Goal: Transaction & Acquisition: Obtain resource

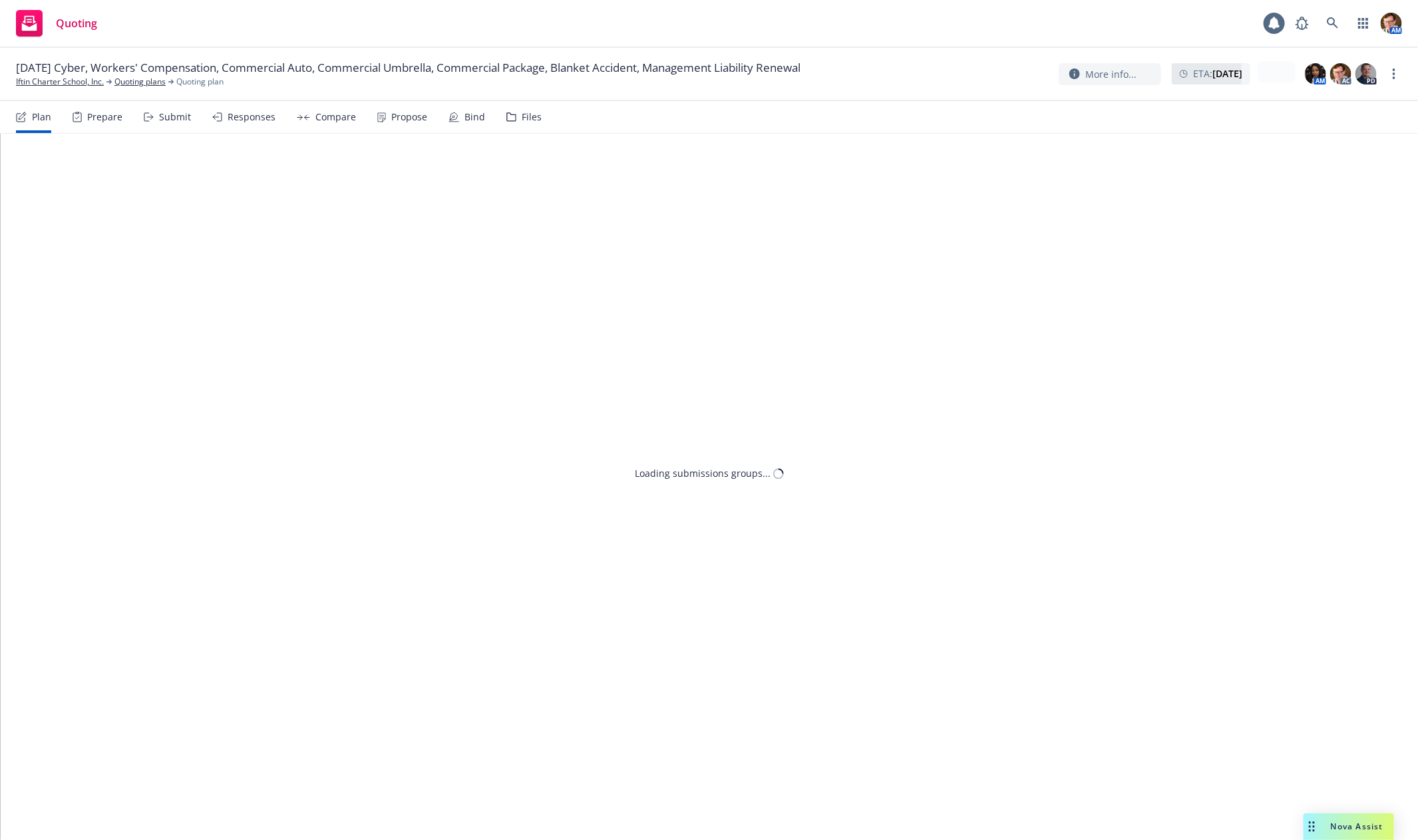
click at [326, 112] on div "Compare" at bounding box center [336, 117] width 41 height 11
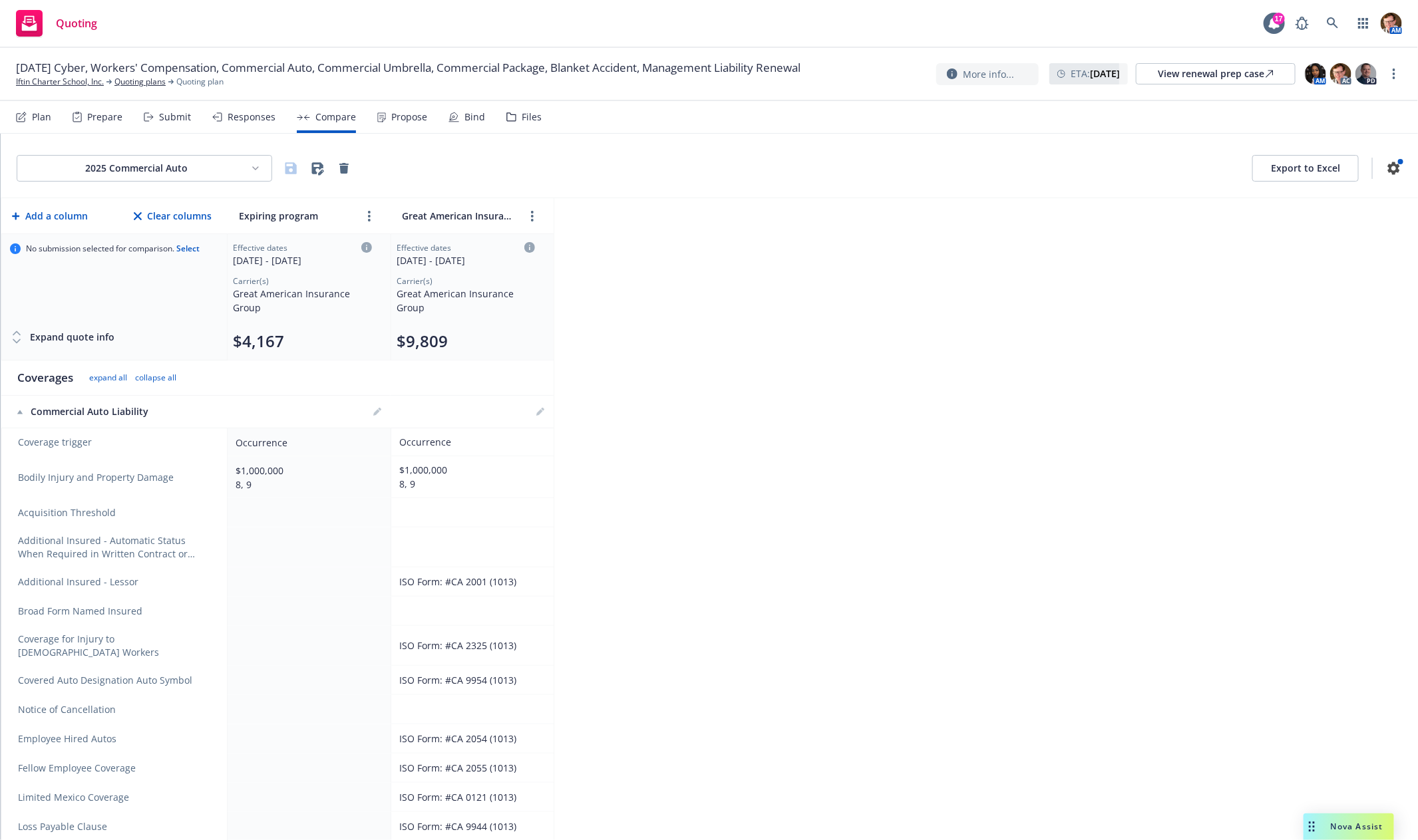
click at [236, 117] on div "Responses" at bounding box center [252, 117] width 48 height 11
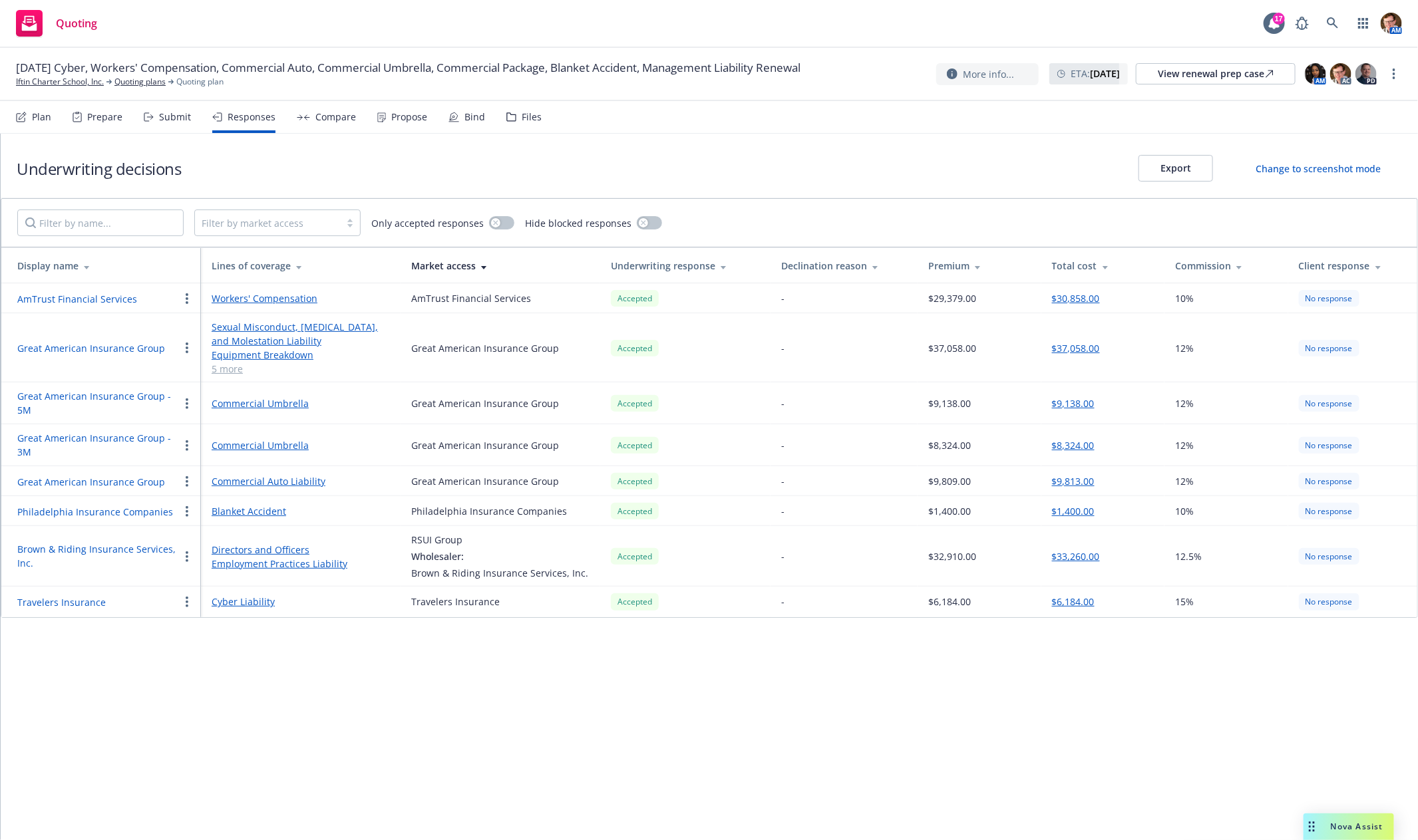
click at [306, 116] on icon at bounding box center [304, 117] width 13 height 6
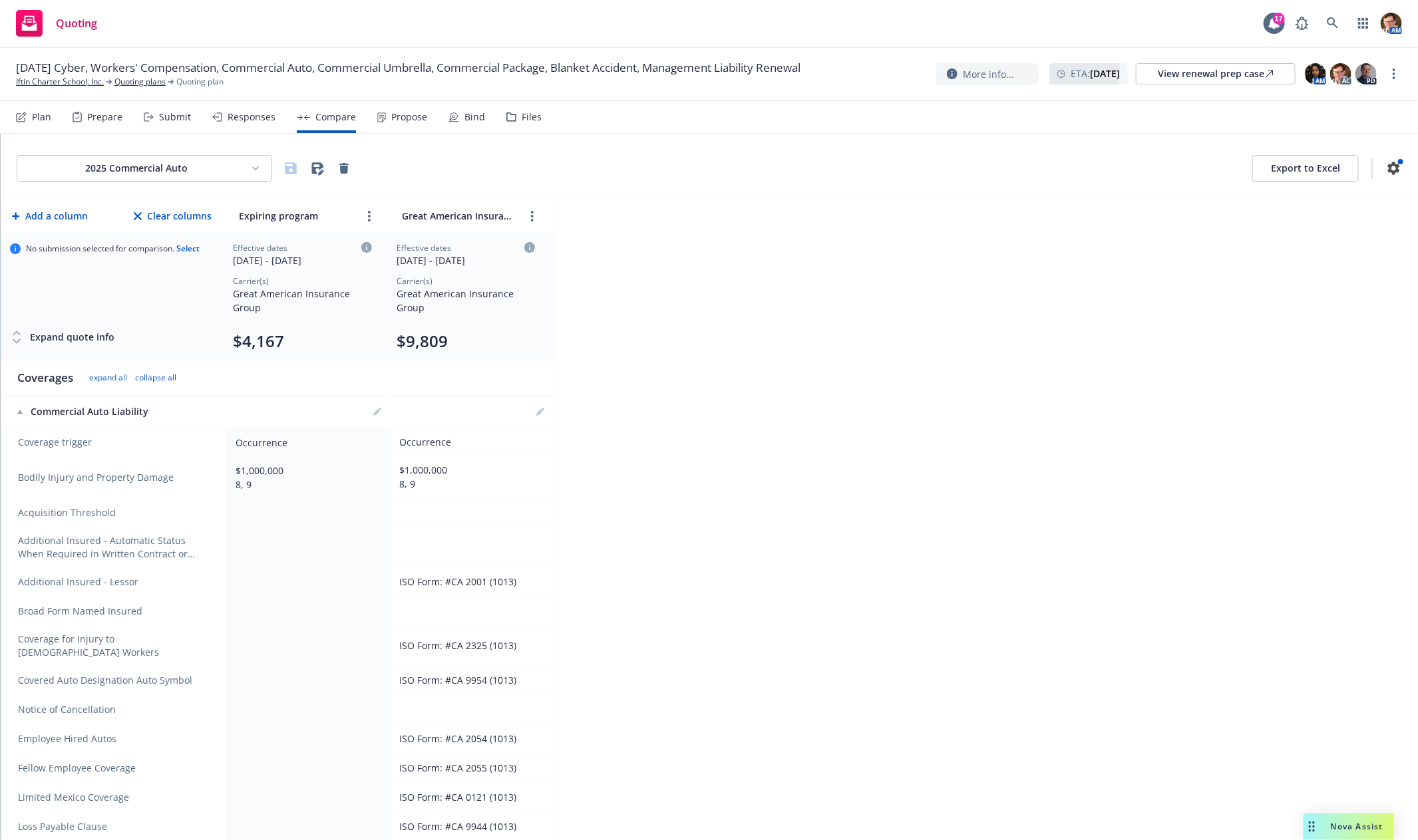
drag, startPoint x: 370, startPoint y: 117, endPoint x: 380, endPoint y: 116, distance: 10.0
click at [370, 117] on div "Plan Prepare Submit Responses Compare Propose Bind Files" at bounding box center [279, 117] width 526 height 32
click at [382, 116] on div "Propose" at bounding box center [402, 117] width 50 height 32
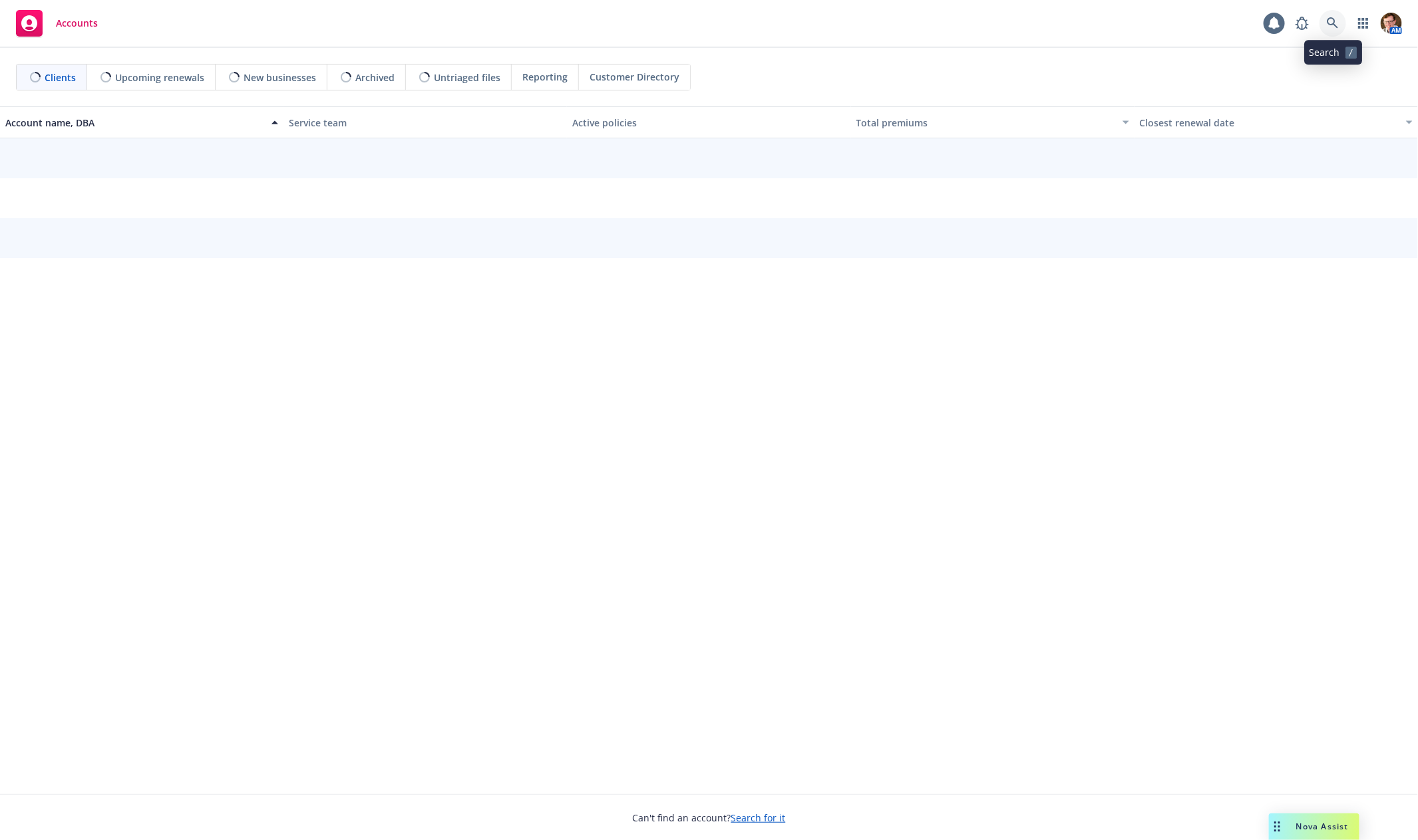
click at [1331, 21] on icon at bounding box center [1333, 23] width 12 height 12
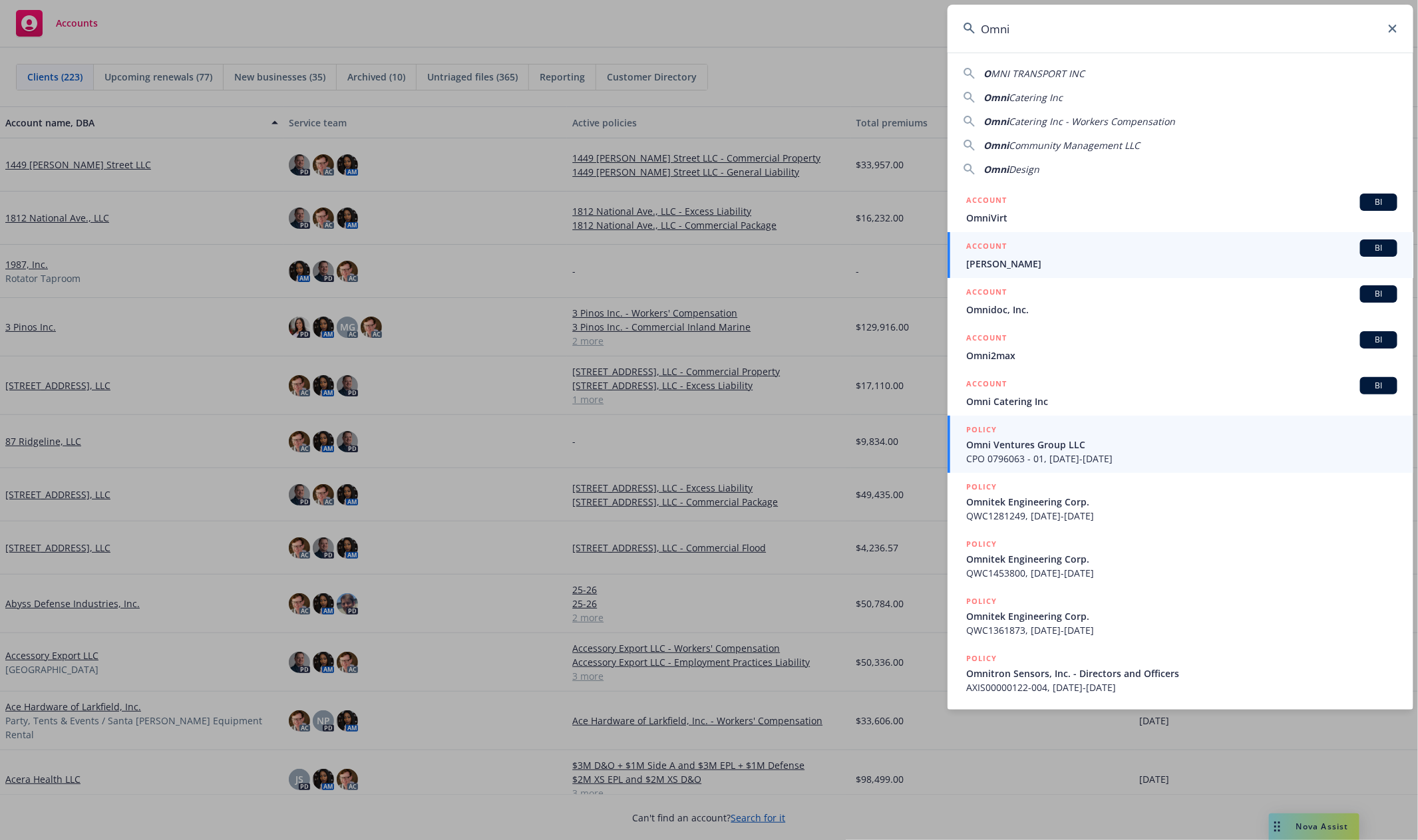
type input "Omni"
click at [1025, 446] on span "Omni Ventures Group LLC" at bounding box center [1182, 444] width 431 height 14
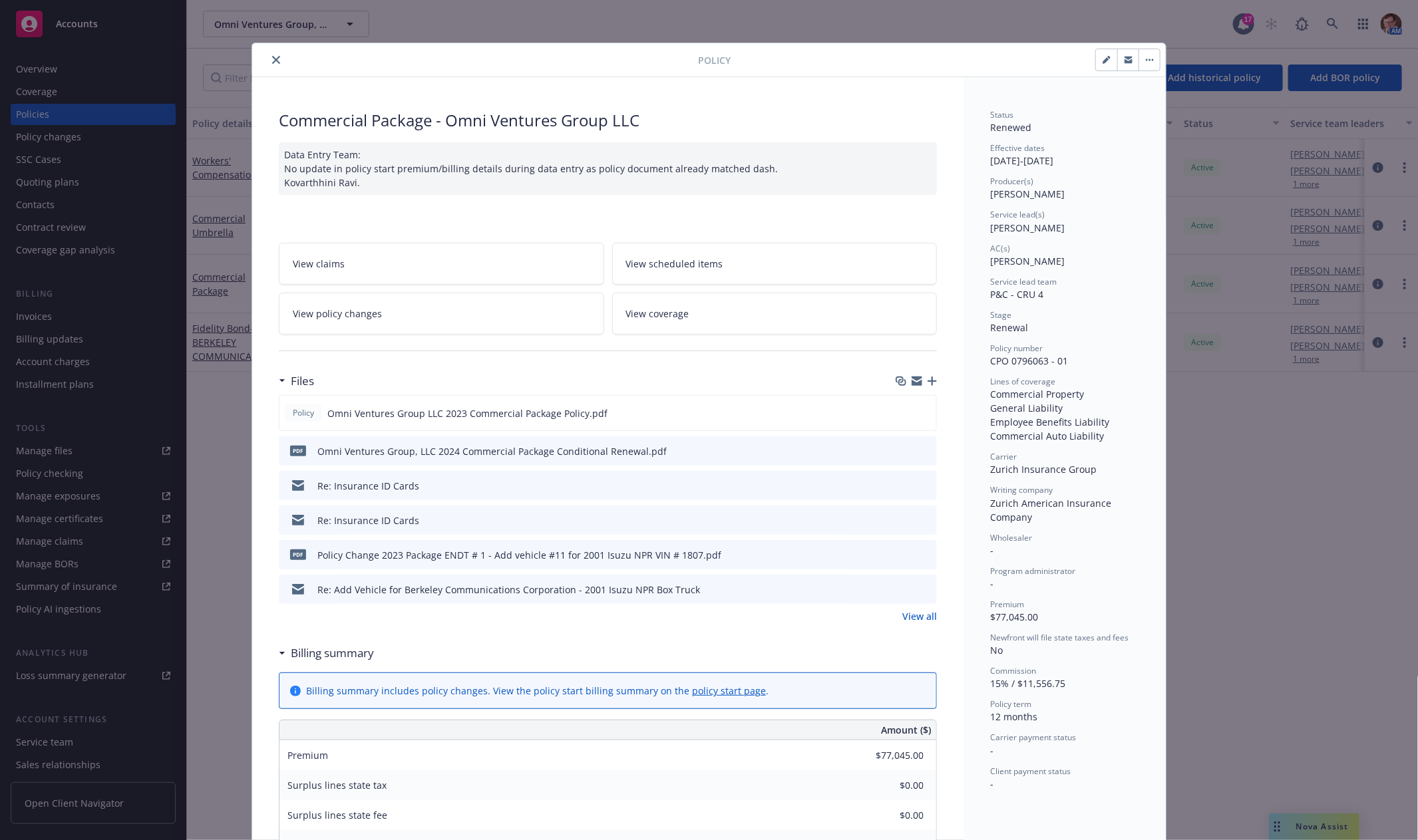
click at [272, 59] on icon "close" at bounding box center [276, 60] width 8 height 8
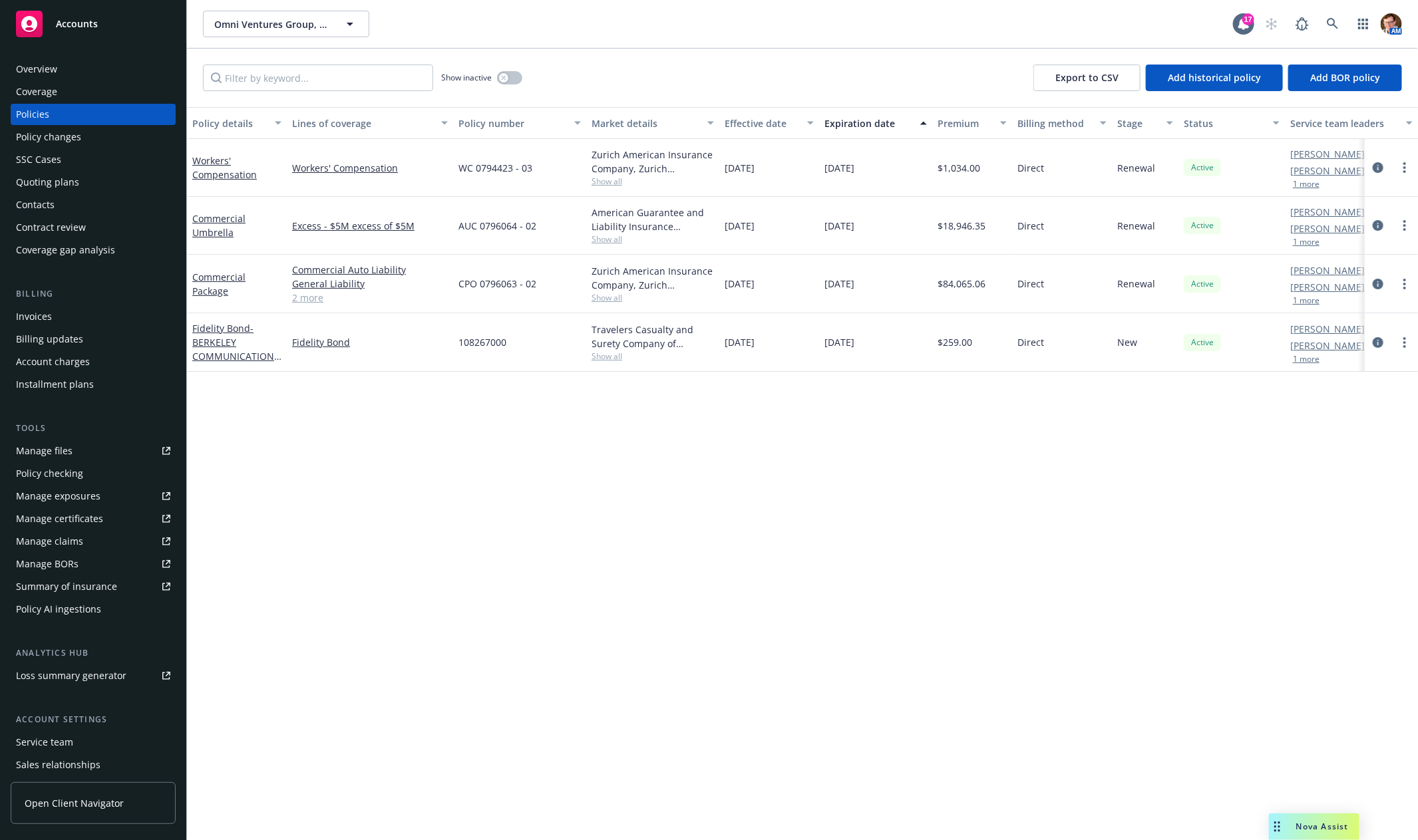
click at [97, 504] on div "Manage exposures" at bounding box center [58, 496] width 85 height 21
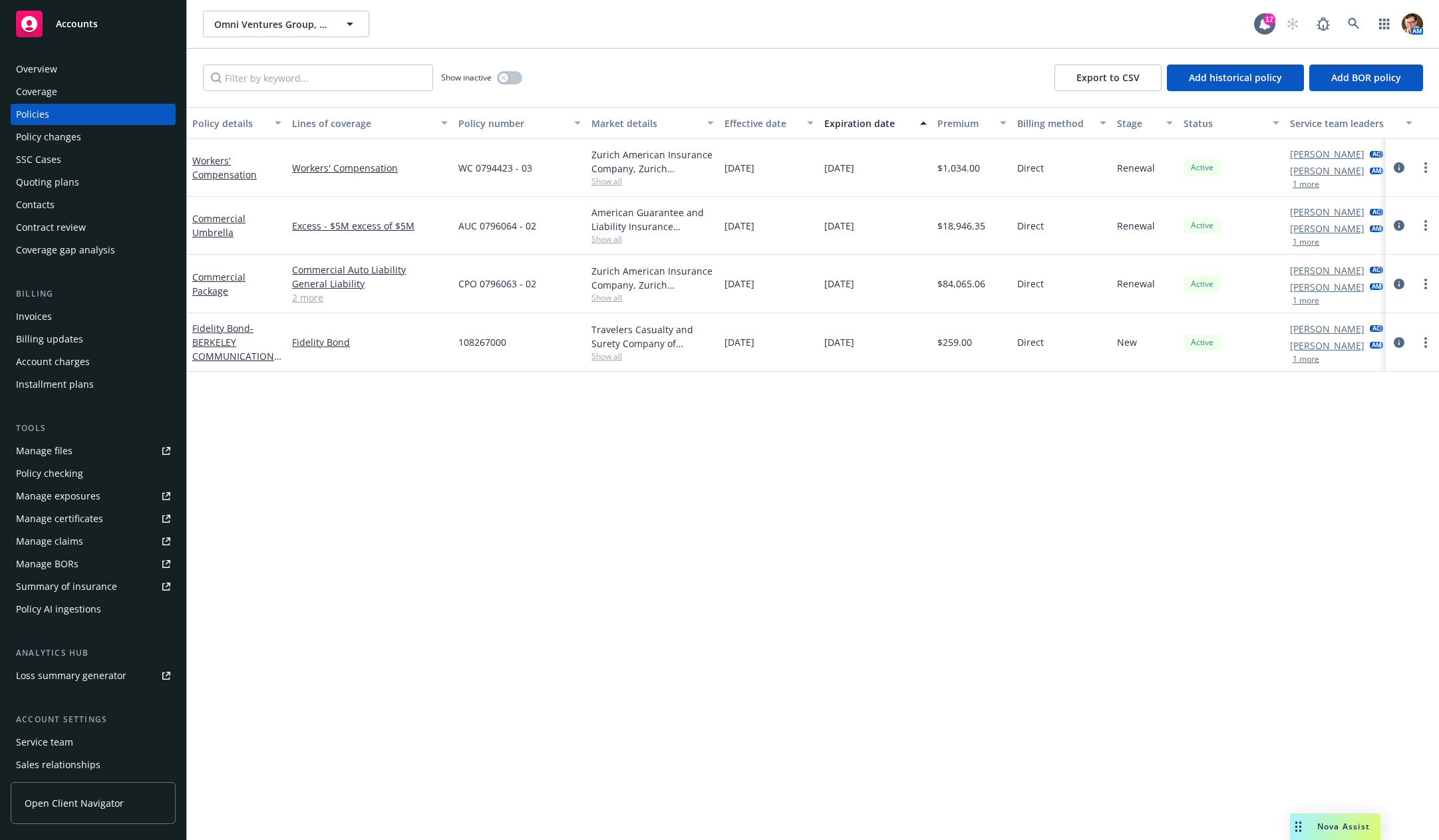
click at [72, 181] on div "Quoting plans" at bounding box center [47, 182] width 63 height 21
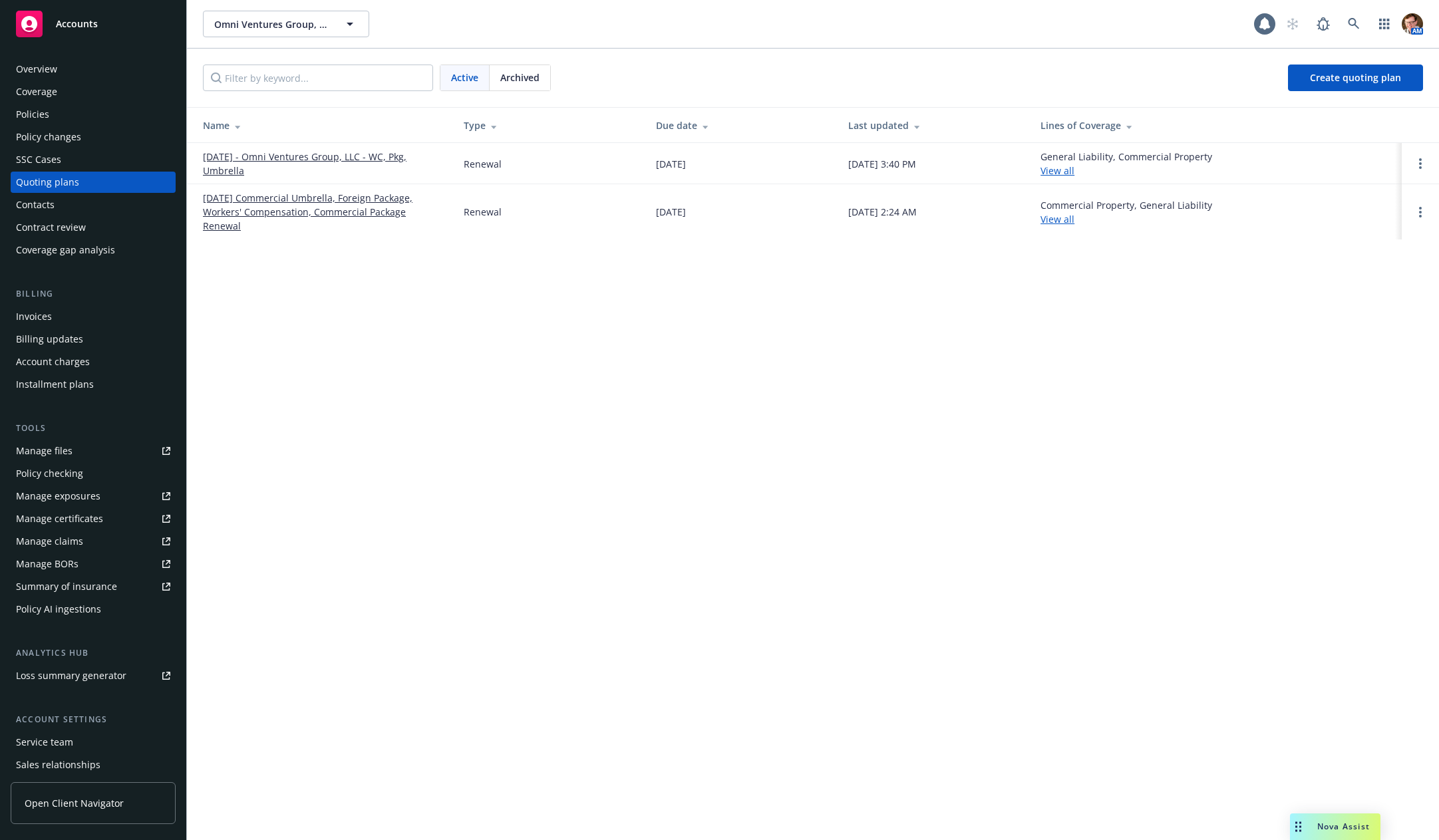
click at [327, 159] on link "[DATE] - Omni Ventures Group, LLC - WC, Pkg, Umbrella" at bounding box center [322, 163] width 240 height 28
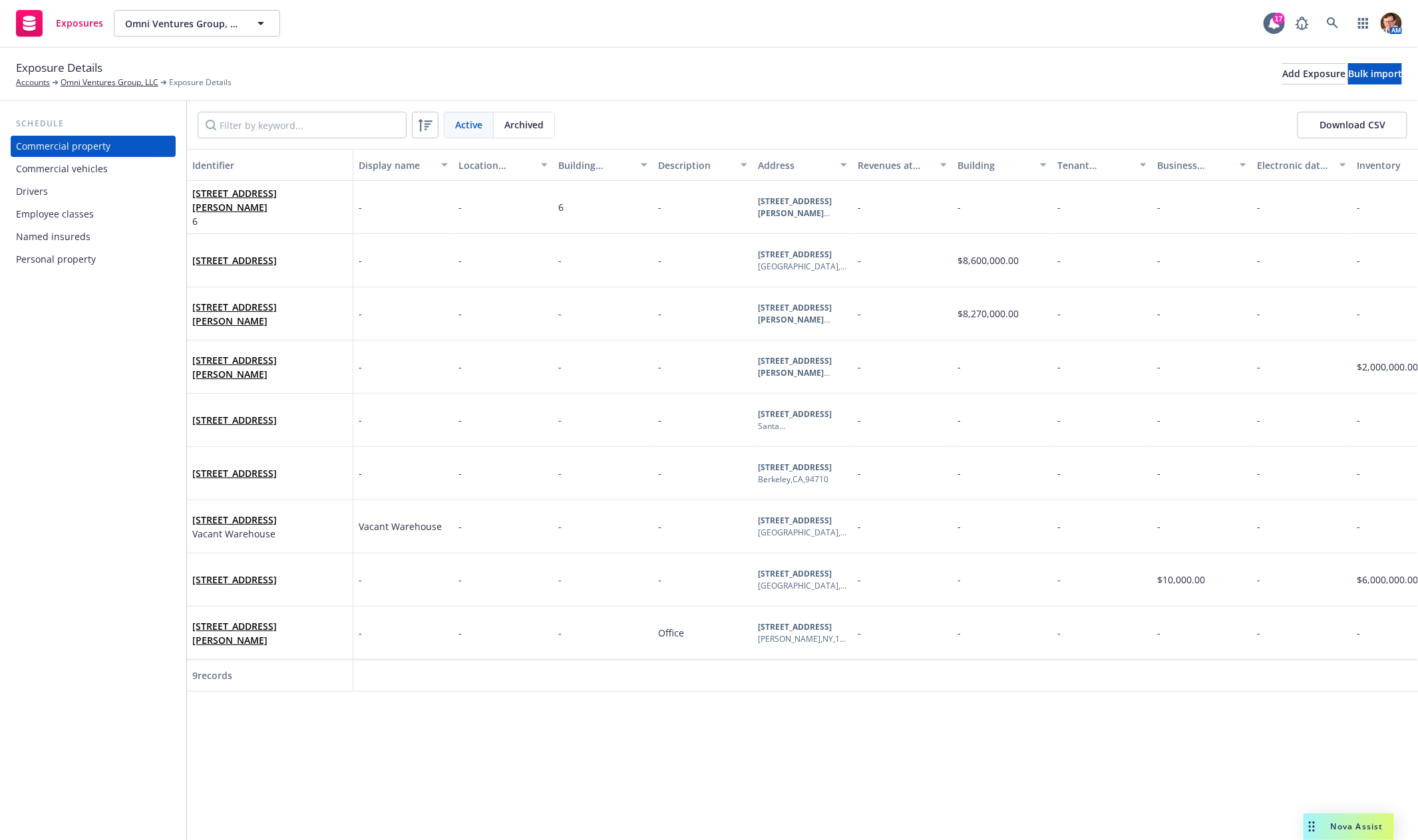
click at [114, 196] on div "Drivers" at bounding box center [93, 191] width 154 height 21
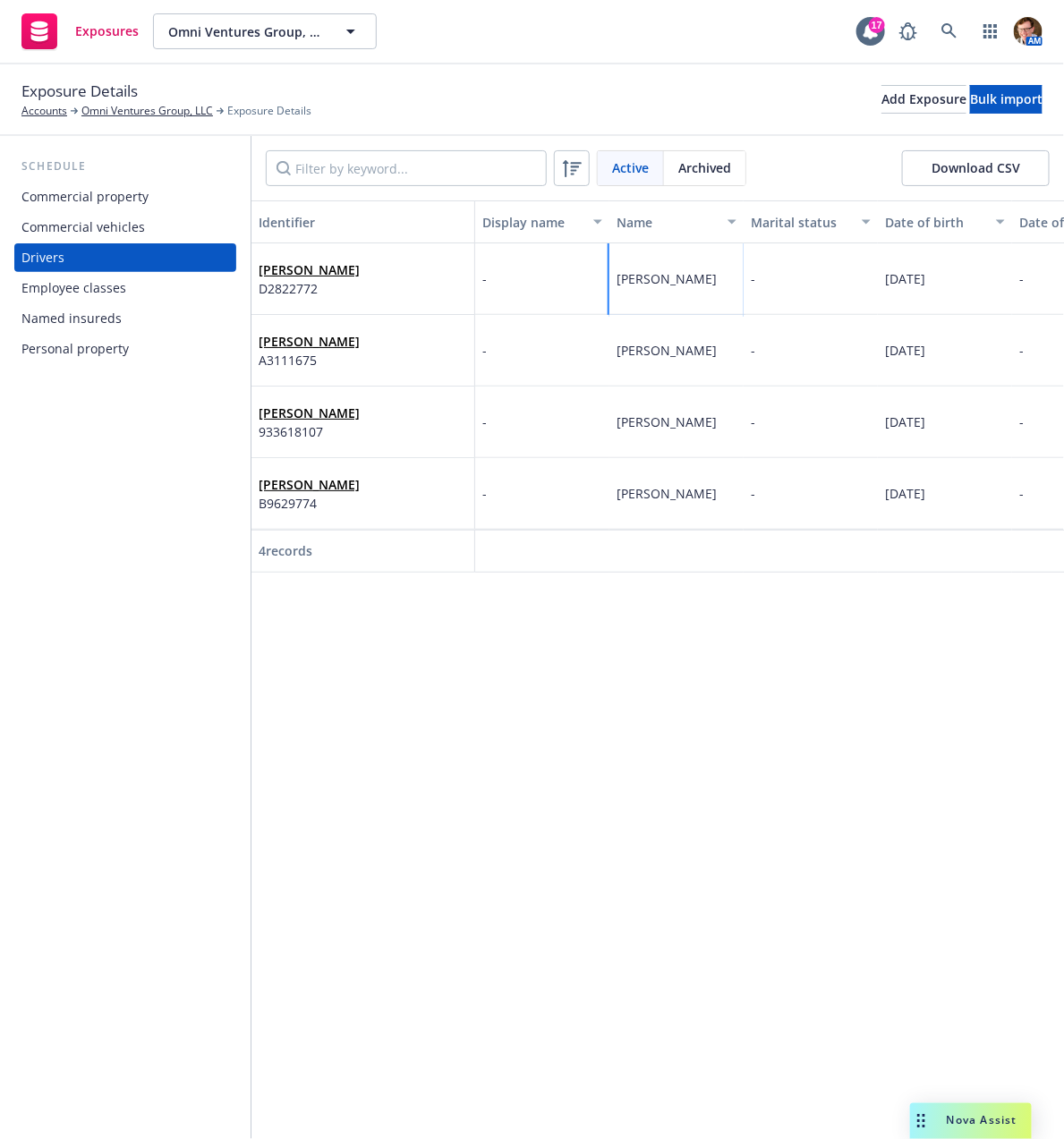
click at [680, 280] on span "Guadalupe Figueroa" at bounding box center [667, 278] width 101 height 17
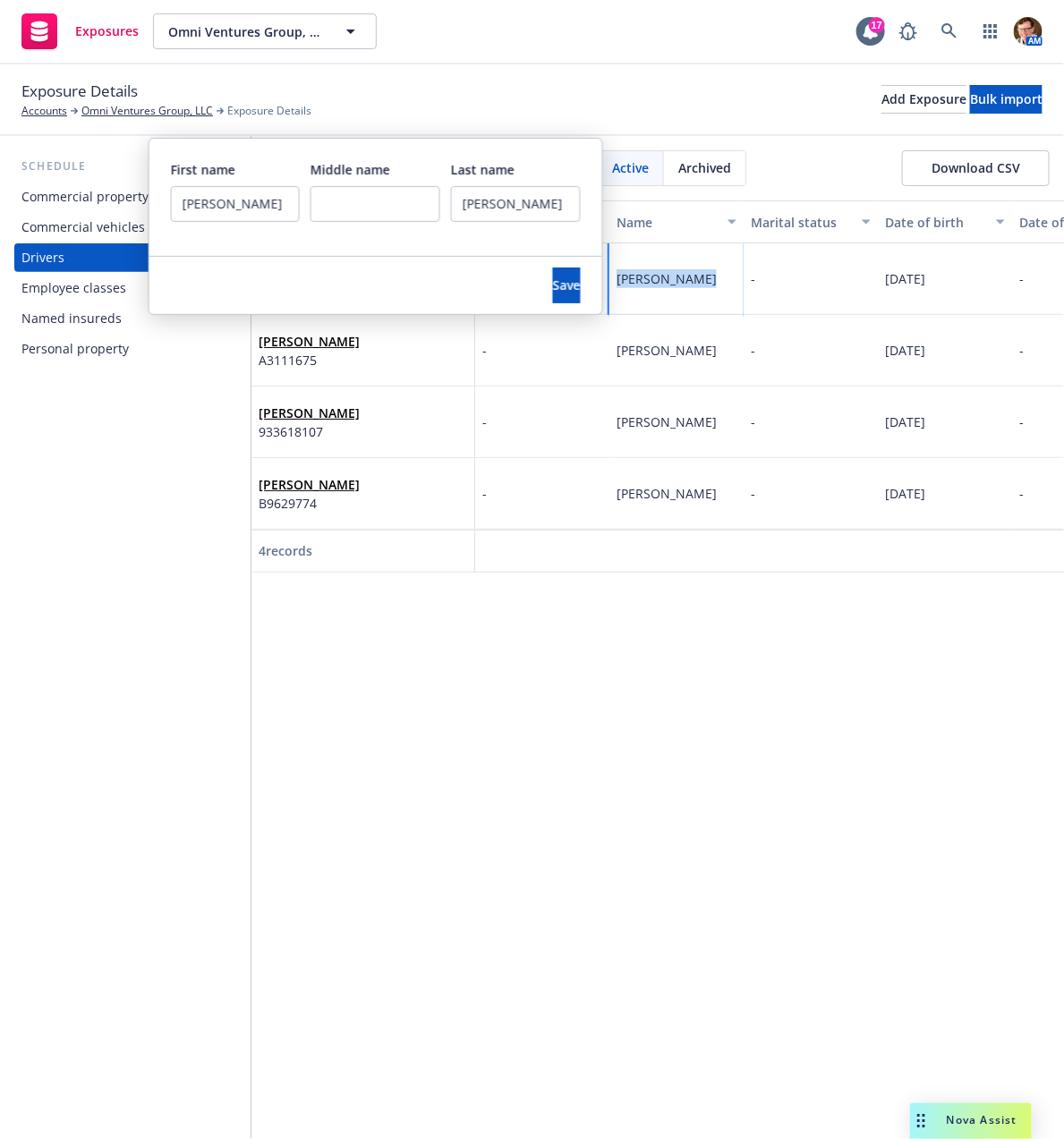
click at [680, 280] on span "Guadalupe Figueroa" at bounding box center [667, 278] width 101 height 17
click at [926, 284] on span "12/31/1984" at bounding box center [905, 278] width 40 height 17
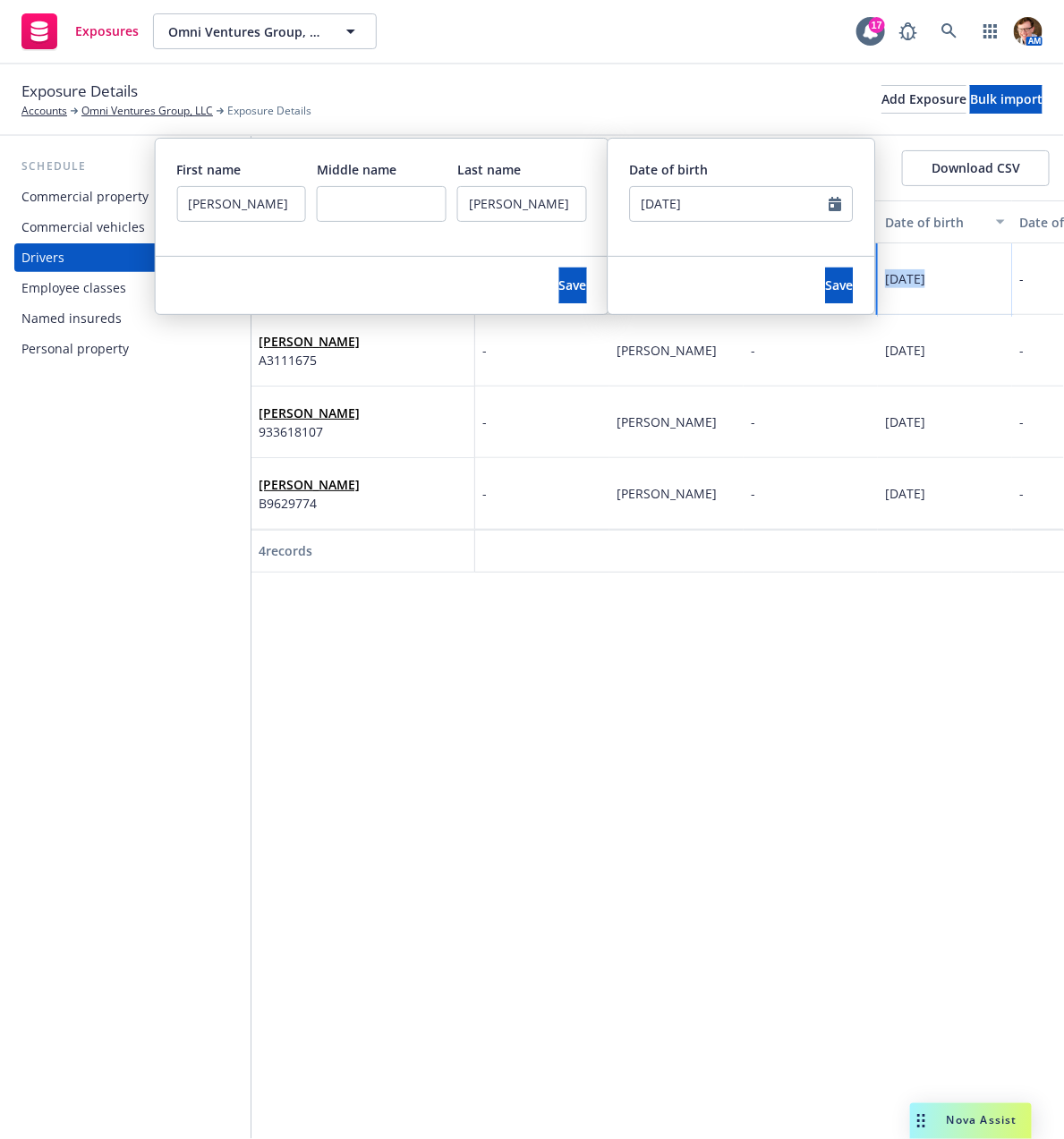
click at [926, 284] on span "12/31/1984" at bounding box center [905, 278] width 40 height 17
select select "12"
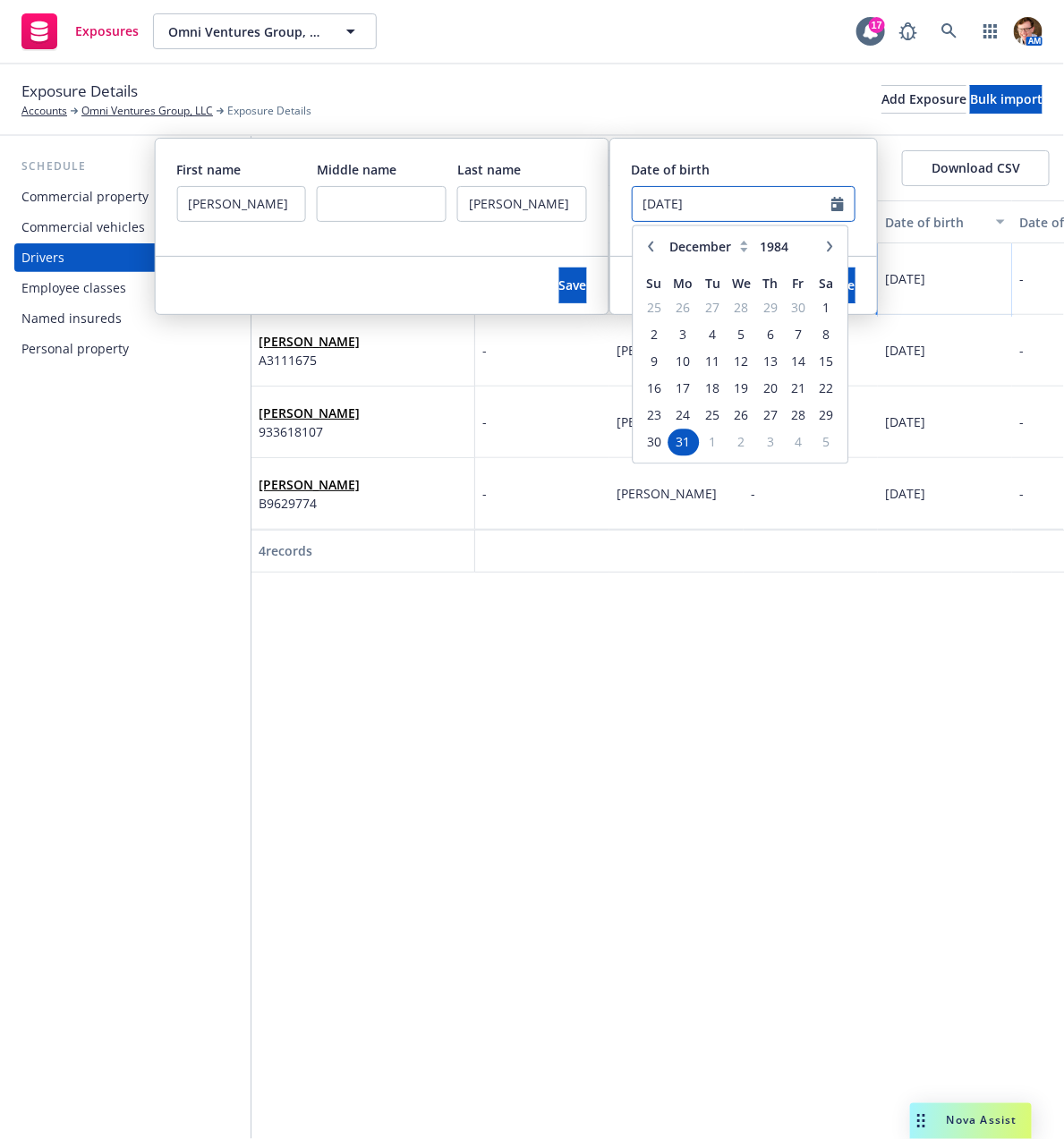
drag, startPoint x: 760, startPoint y: 212, endPoint x: 527, endPoint y: 202, distance: 233.2
drag, startPoint x: 749, startPoint y: 198, endPoint x: 547, endPoint y: 205, distance: 202.1
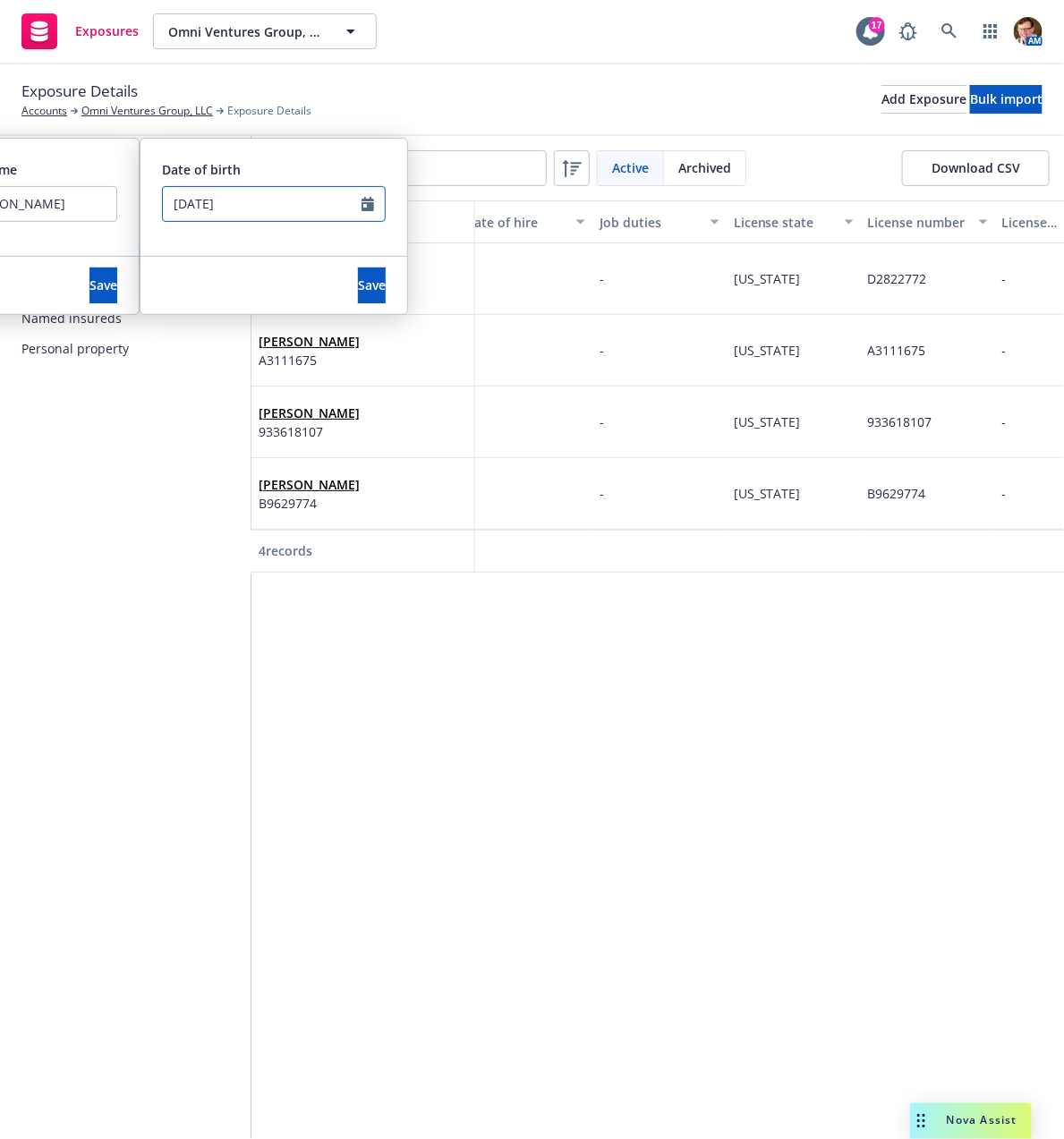
scroll to position [0, 646]
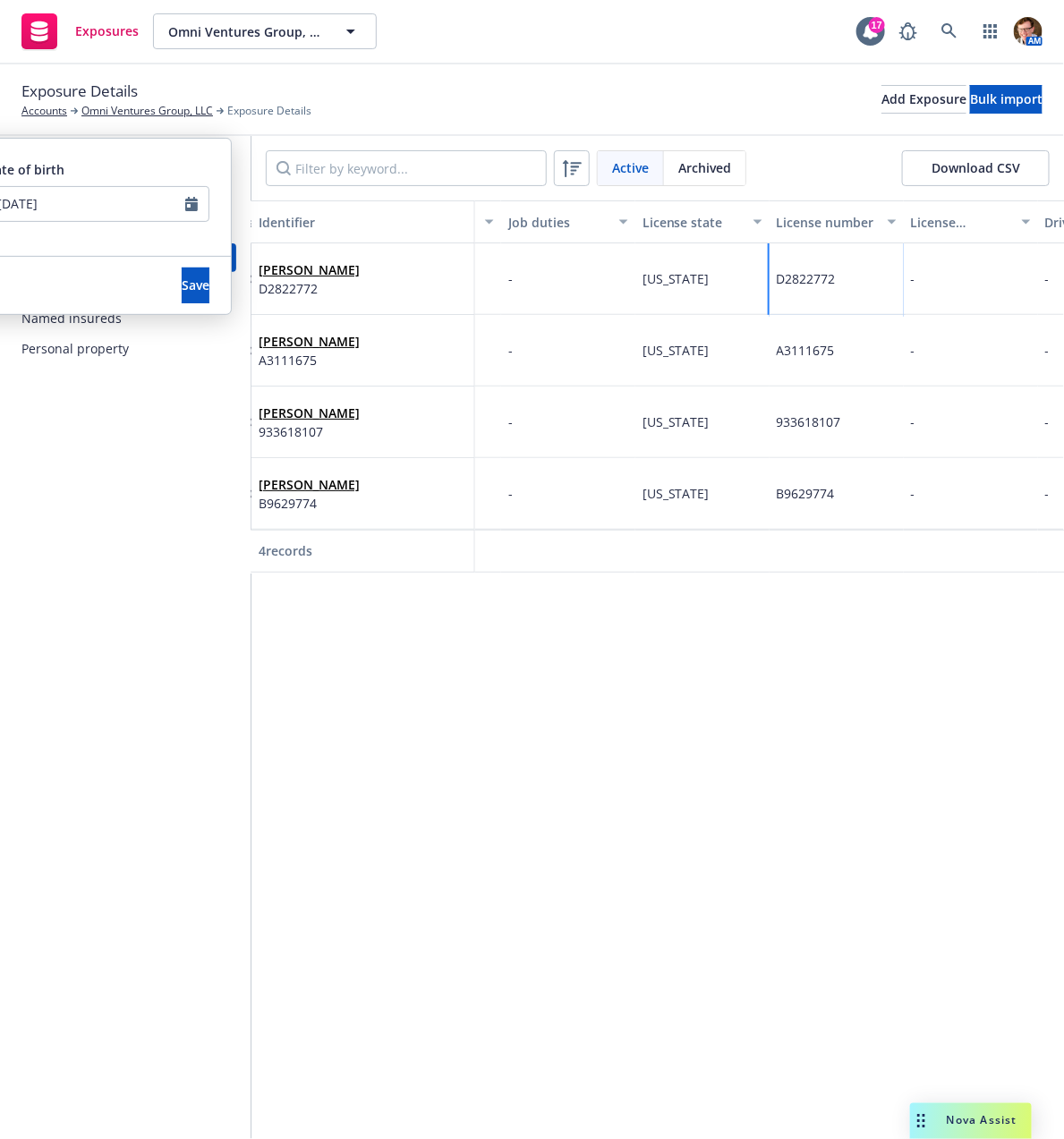
click at [805, 276] on span "D2822772" at bounding box center [806, 278] width 59 height 17
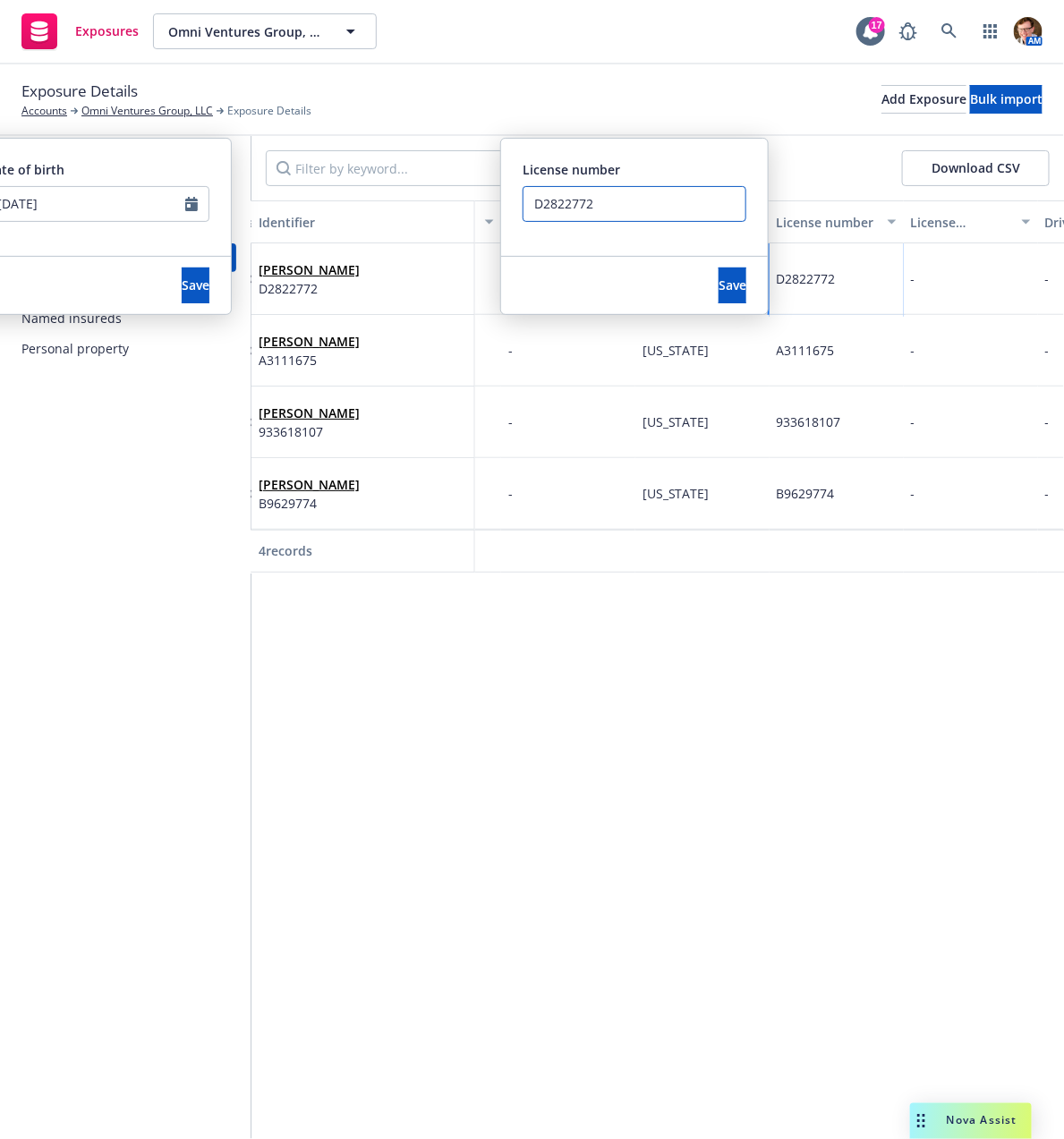
click at [576, 207] on input "D2822772" at bounding box center [634, 204] width 224 height 36
click at [388, 342] on div "Miguel Rivero A3111675" at bounding box center [363, 350] width 208 height 49
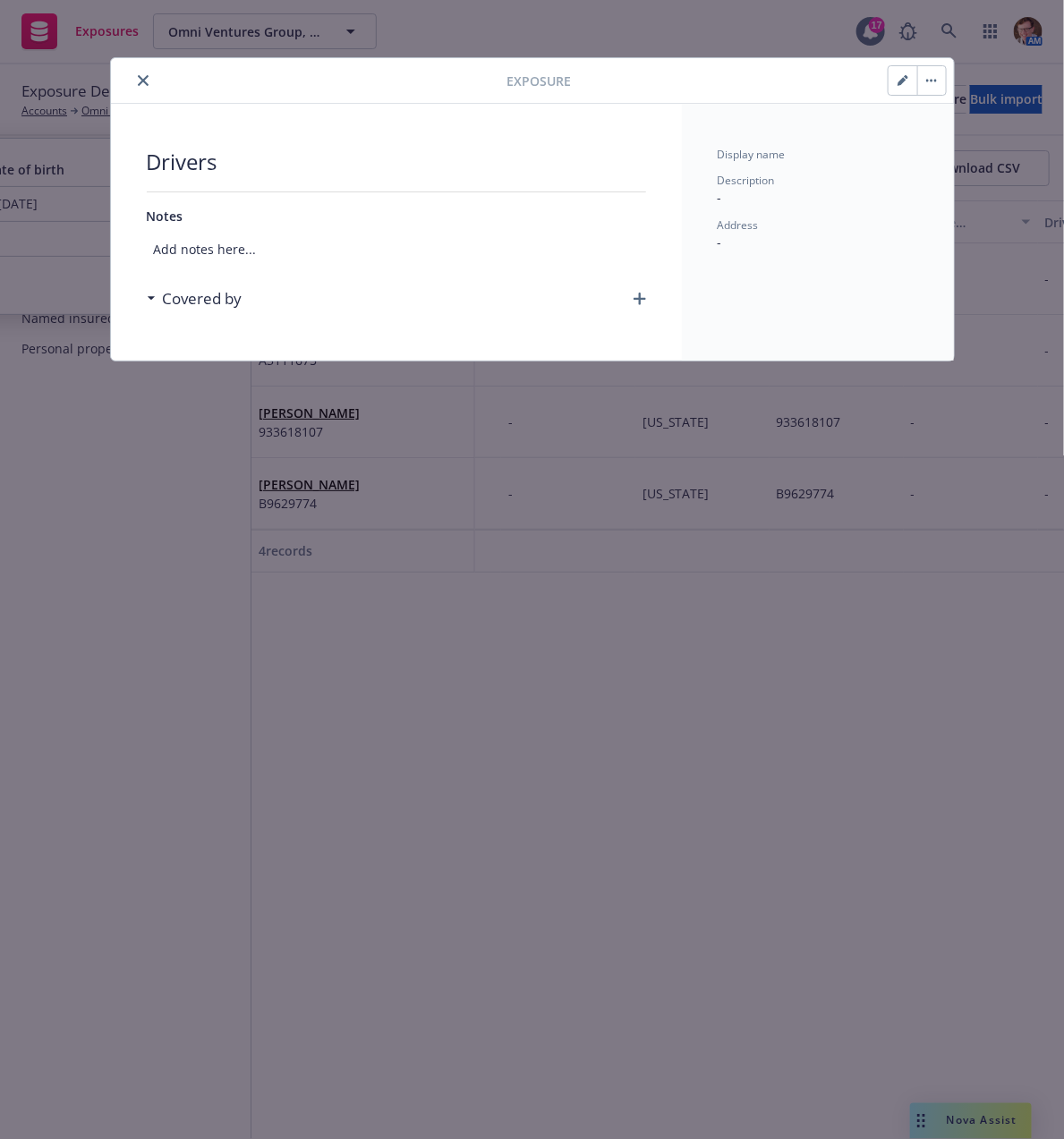
drag, startPoint x: 299, startPoint y: 333, endPoint x: 269, endPoint y: 332, distance: 30.0
click at [269, 331] on div "Drivers Notes Add notes here... Covered by" at bounding box center [397, 232] width 571 height 257
click at [146, 73] on button "close" at bounding box center [144, 81] width 22 height 22
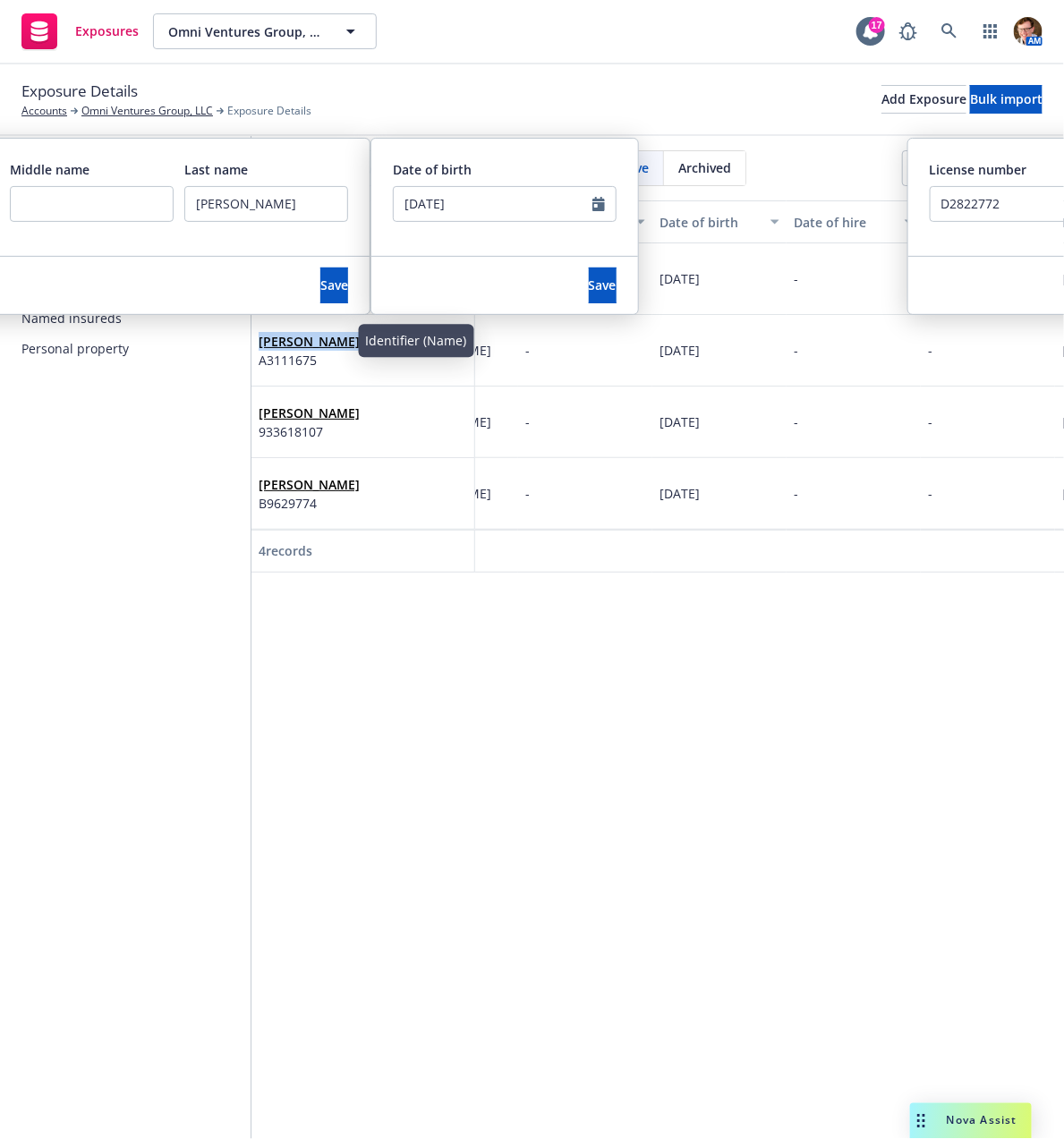
drag, startPoint x: 353, startPoint y: 343, endPoint x: 251, endPoint y: 335, distance: 102.3
click at [251, 335] on div "Miguel Rivero A3111675" at bounding box center [363, 351] width 224 height 72
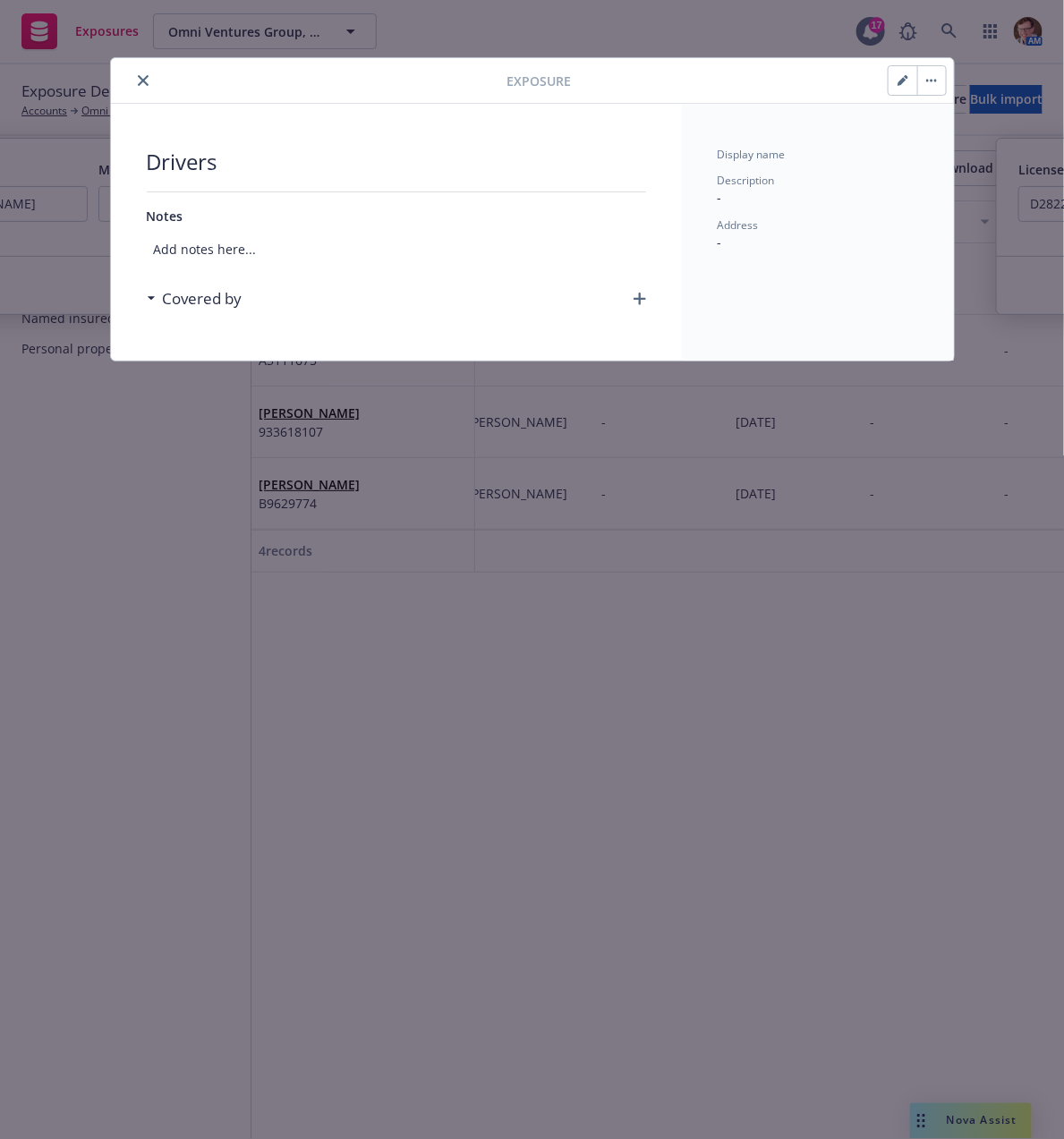
click at [133, 73] on div at bounding box center [313, 81] width 390 height 22
click at [138, 75] on icon "close" at bounding box center [144, 81] width 11 height 11
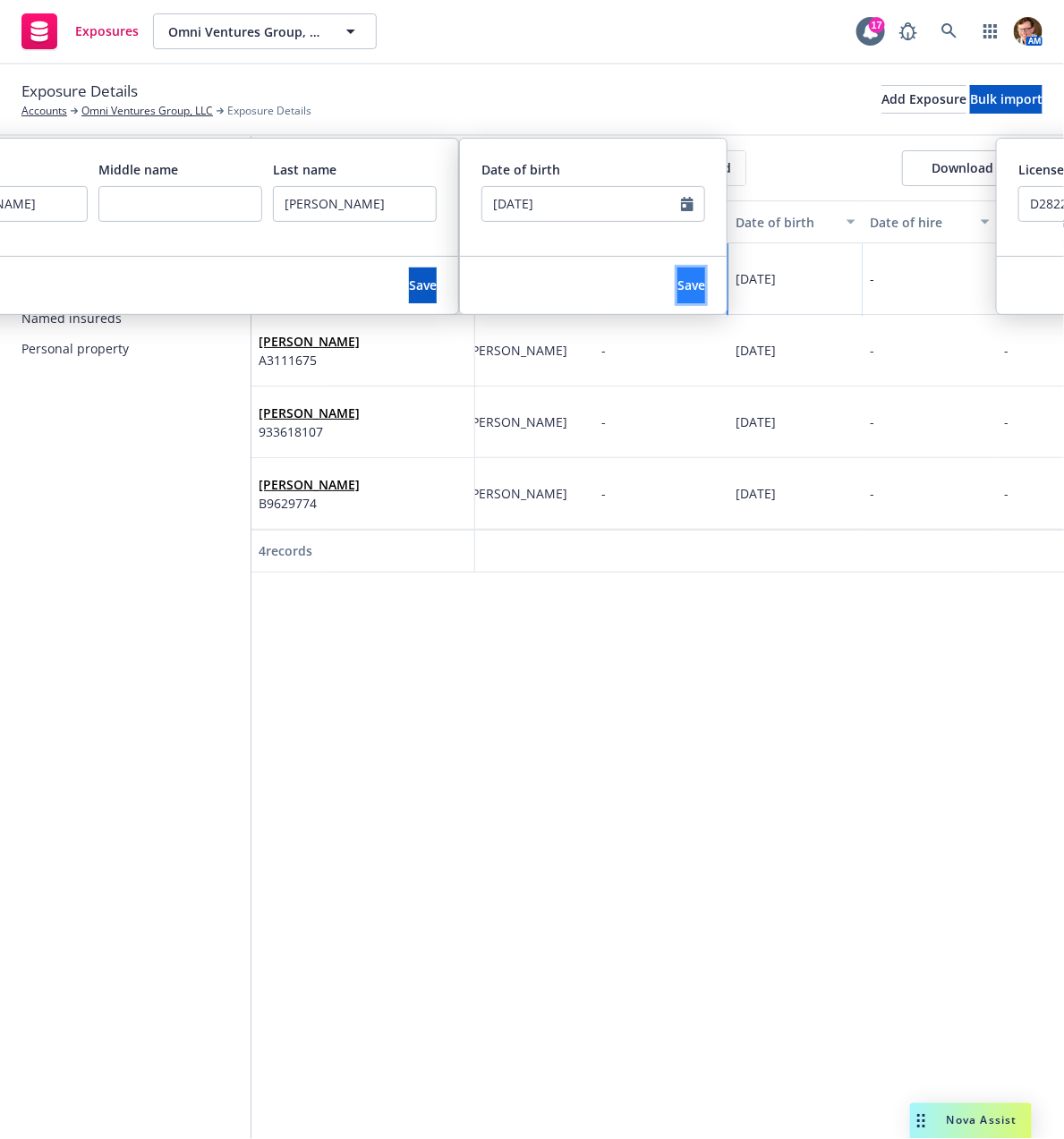
click at [678, 276] on span "Save" at bounding box center [691, 285] width 28 height 17
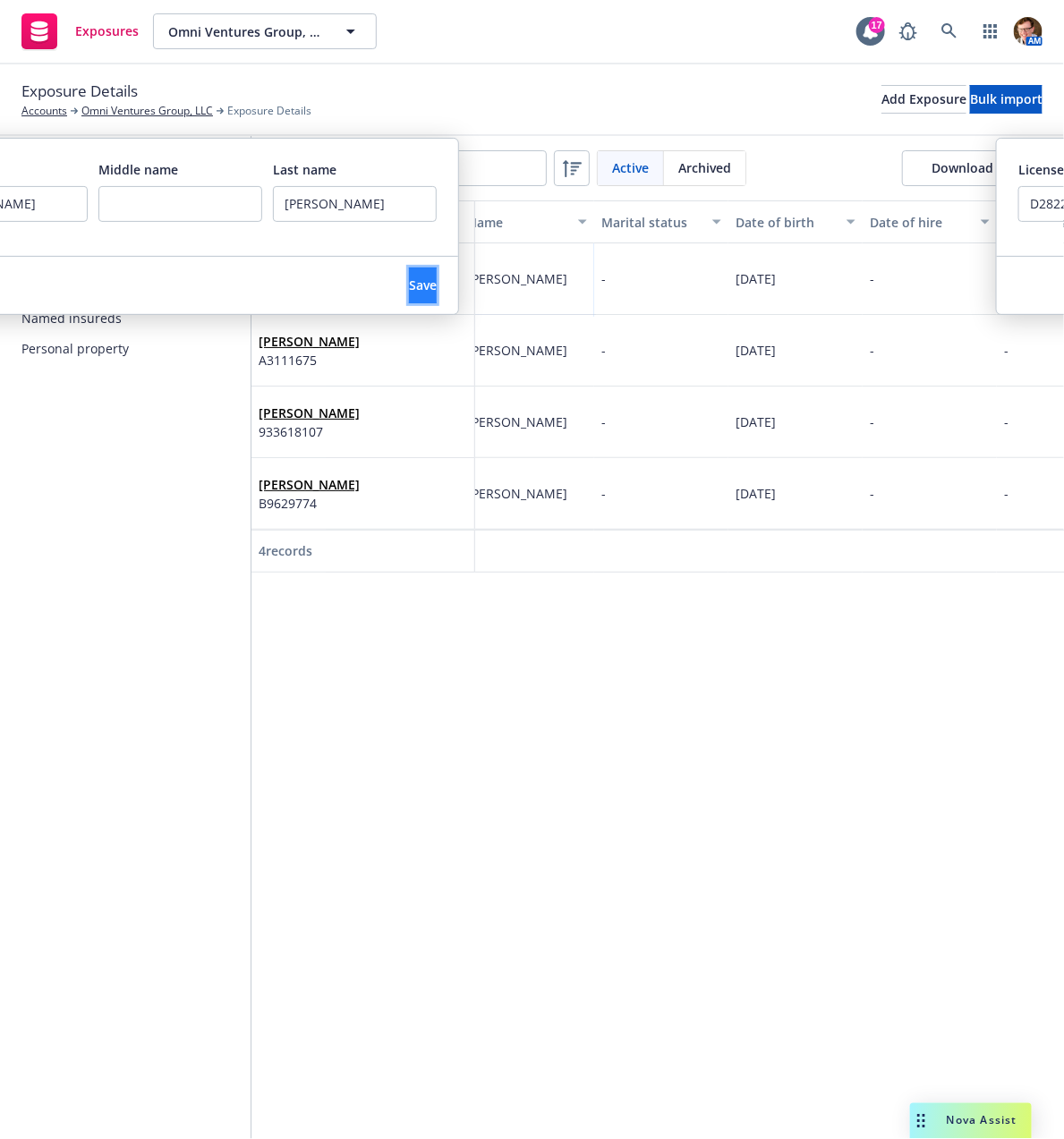
click at [417, 282] on button "Save" at bounding box center [423, 285] width 28 height 36
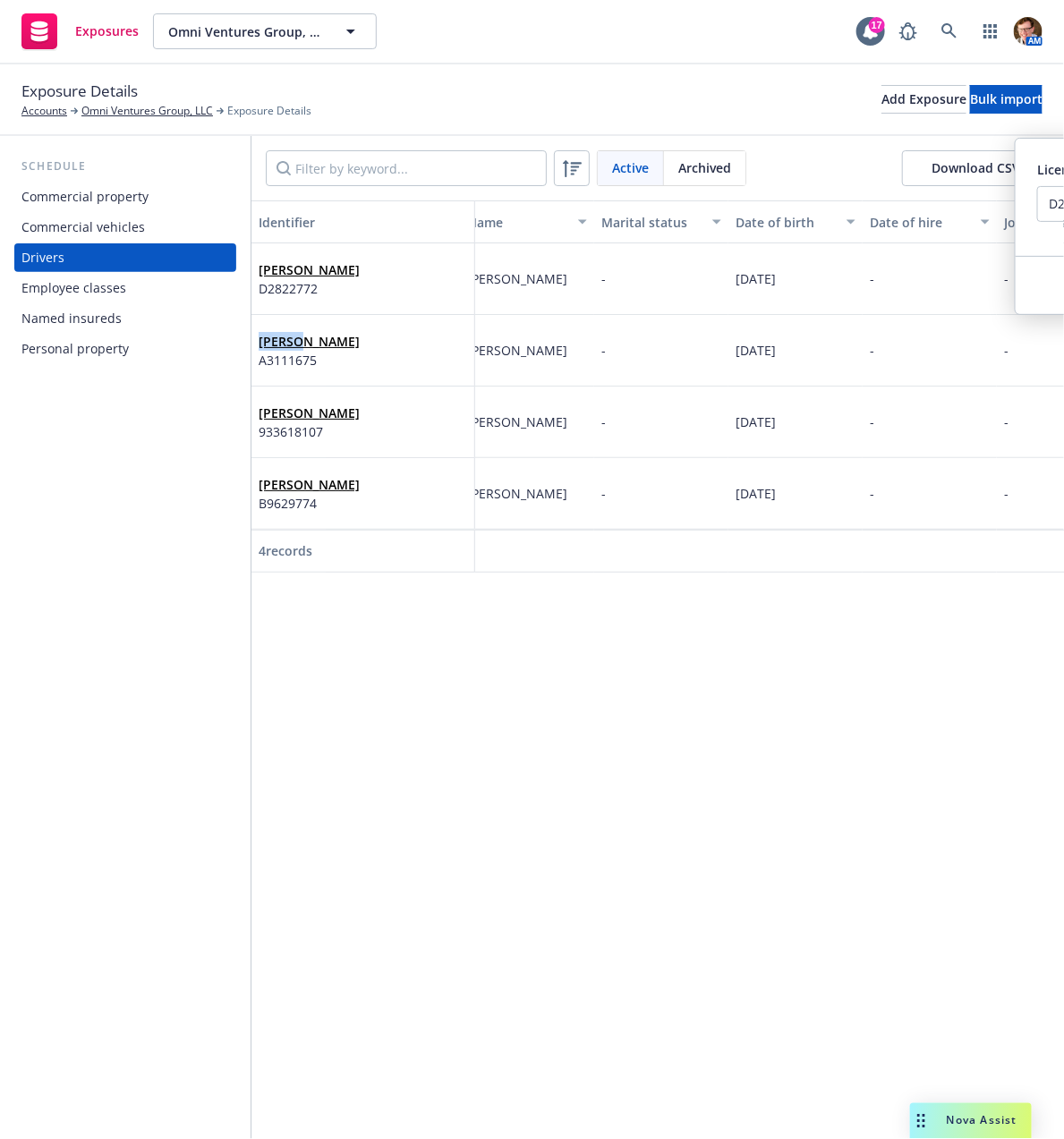
scroll to position [0, 92]
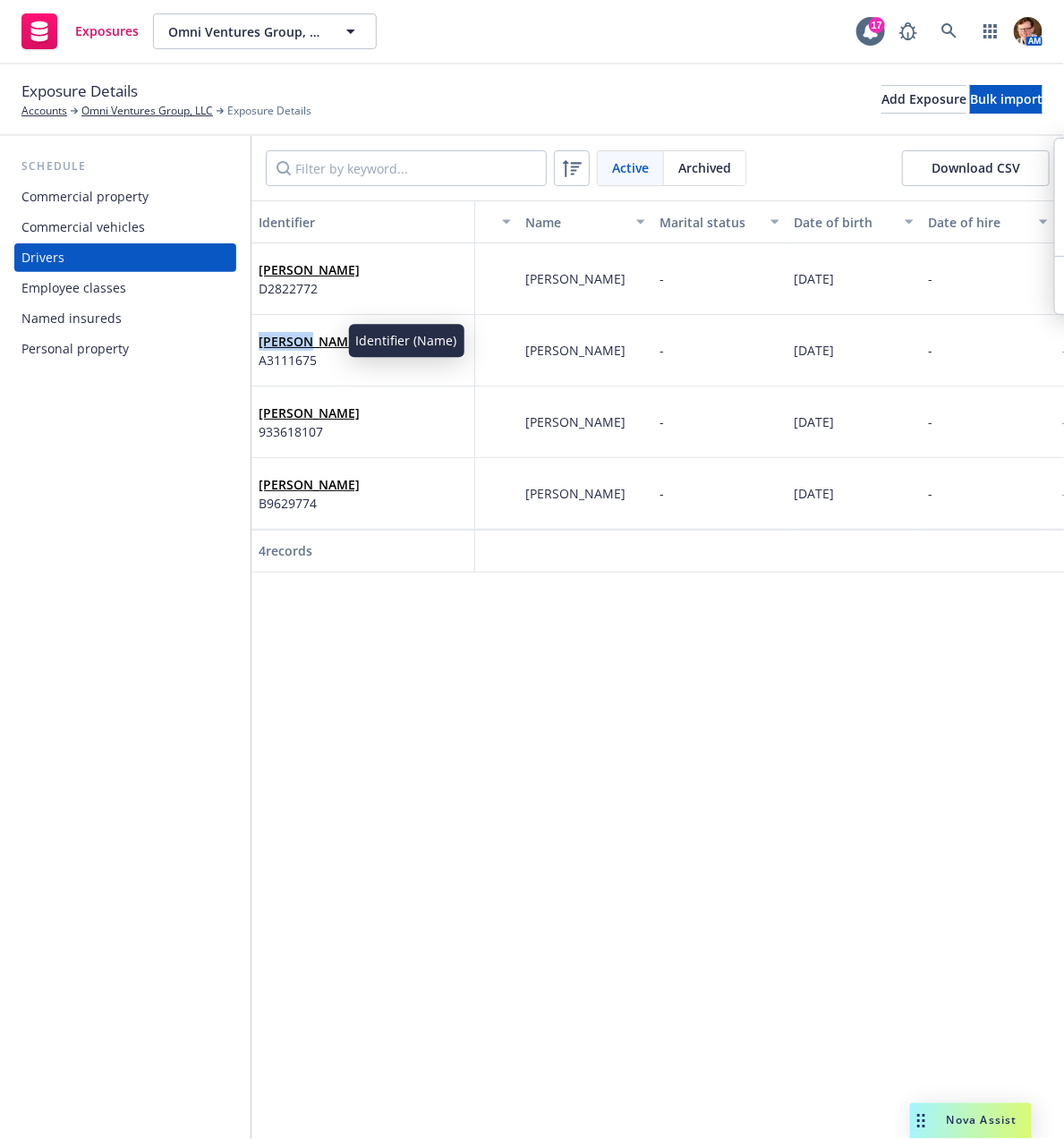
drag, startPoint x: 252, startPoint y: 341, endPoint x: 299, endPoint y: 340, distance: 47.0
click at [299, 340] on div "Miguel Rivero A3111675" at bounding box center [363, 351] width 224 height 72
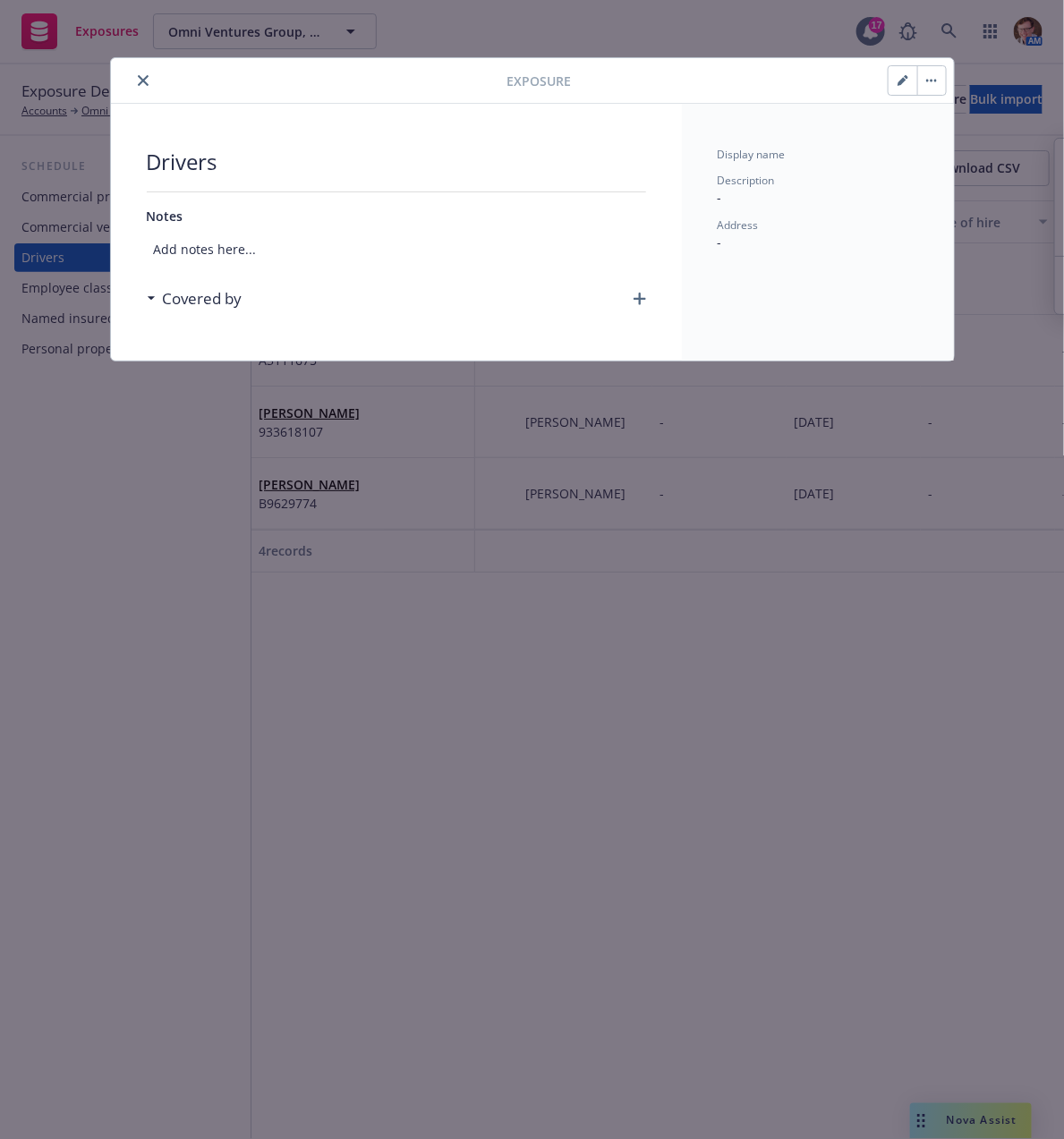
drag, startPoint x: 347, startPoint y: 342, endPoint x: 314, endPoint y: 339, distance: 33.1
click at [312, 339] on div "Drivers Notes Add notes here... Covered by" at bounding box center [397, 232] width 571 height 257
drag, startPoint x: 145, startPoint y: 74, endPoint x: 155, endPoint y: 95, distance: 23.3
click at [145, 74] on button "close" at bounding box center [144, 81] width 22 height 22
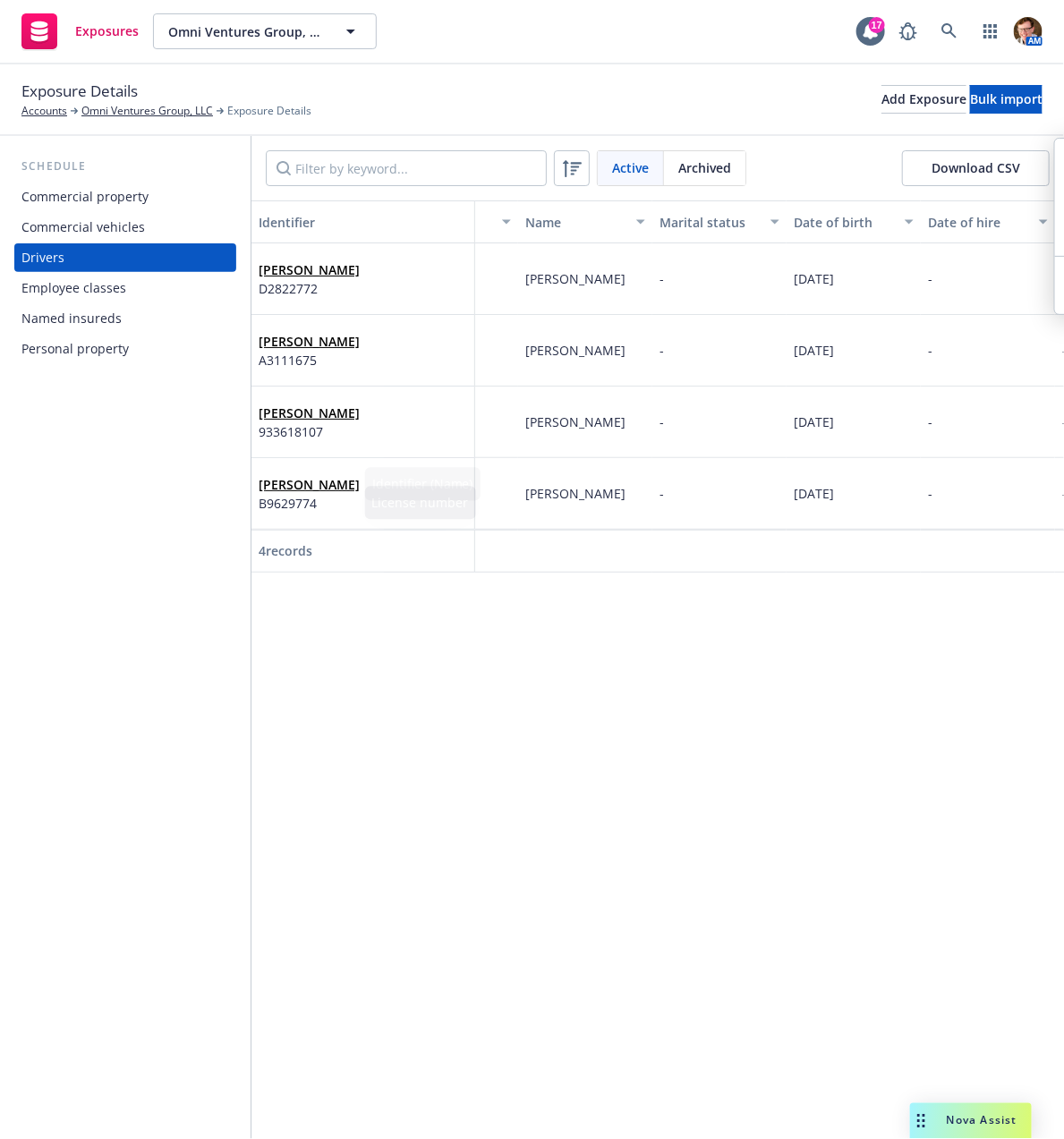
click at [506, 641] on div "Identifier Display name Name Marital status Date of birth Date of hire Job duti…" at bounding box center [657, 670] width 813 height 940
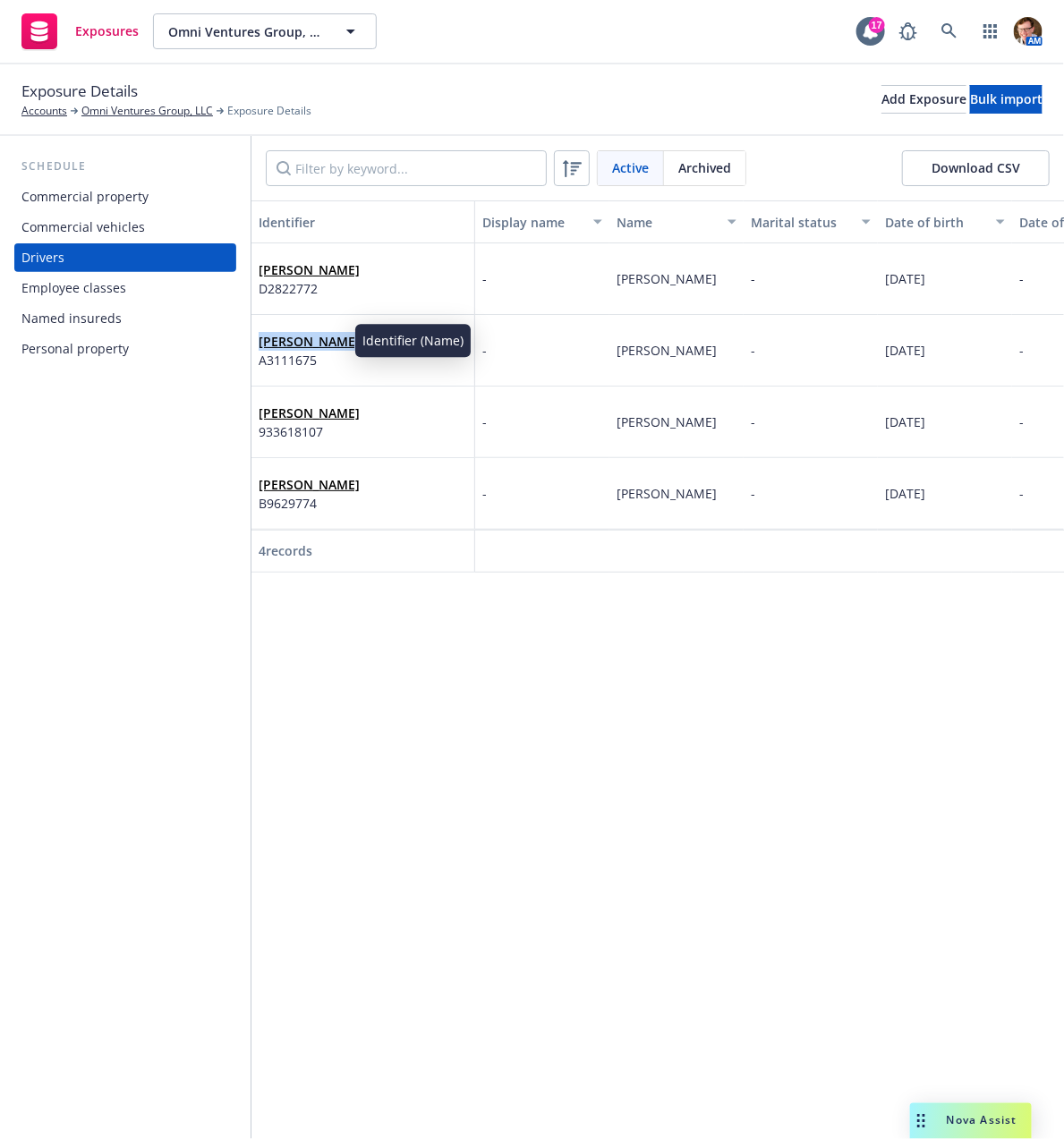
drag, startPoint x: 374, startPoint y: 337, endPoint x: 253, endPoint y: 338, distance: 121.0
click at [253, 338] on div "Miguel Rivero A3111675" at bounding box center [363, 351] width 224 height 72
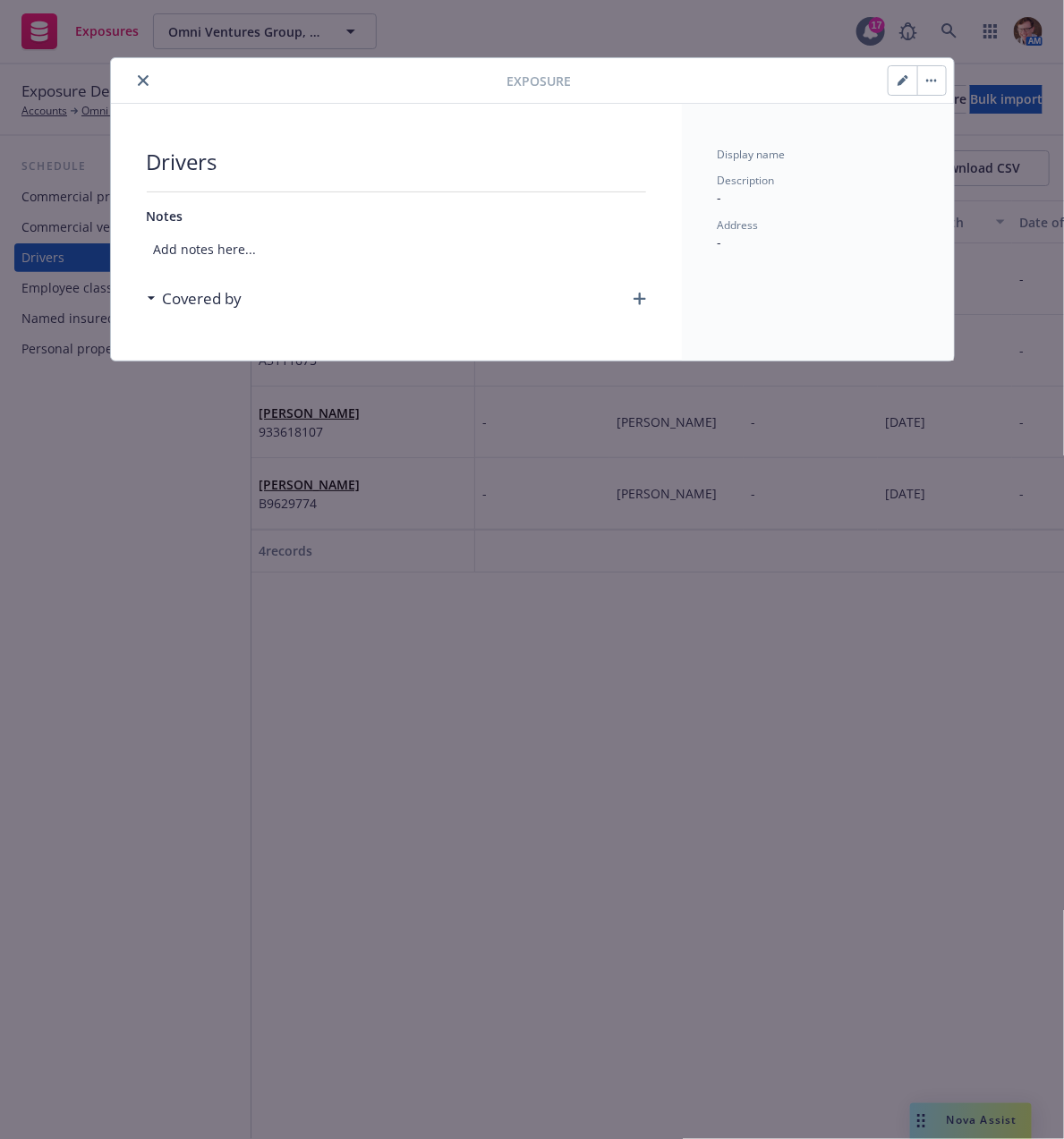
click at [151, 73] on div at bounding box center [313, 81] width 390 height 22
click at [147, 73] on button "close" at bounding box center [144, 81] width 22 height 22
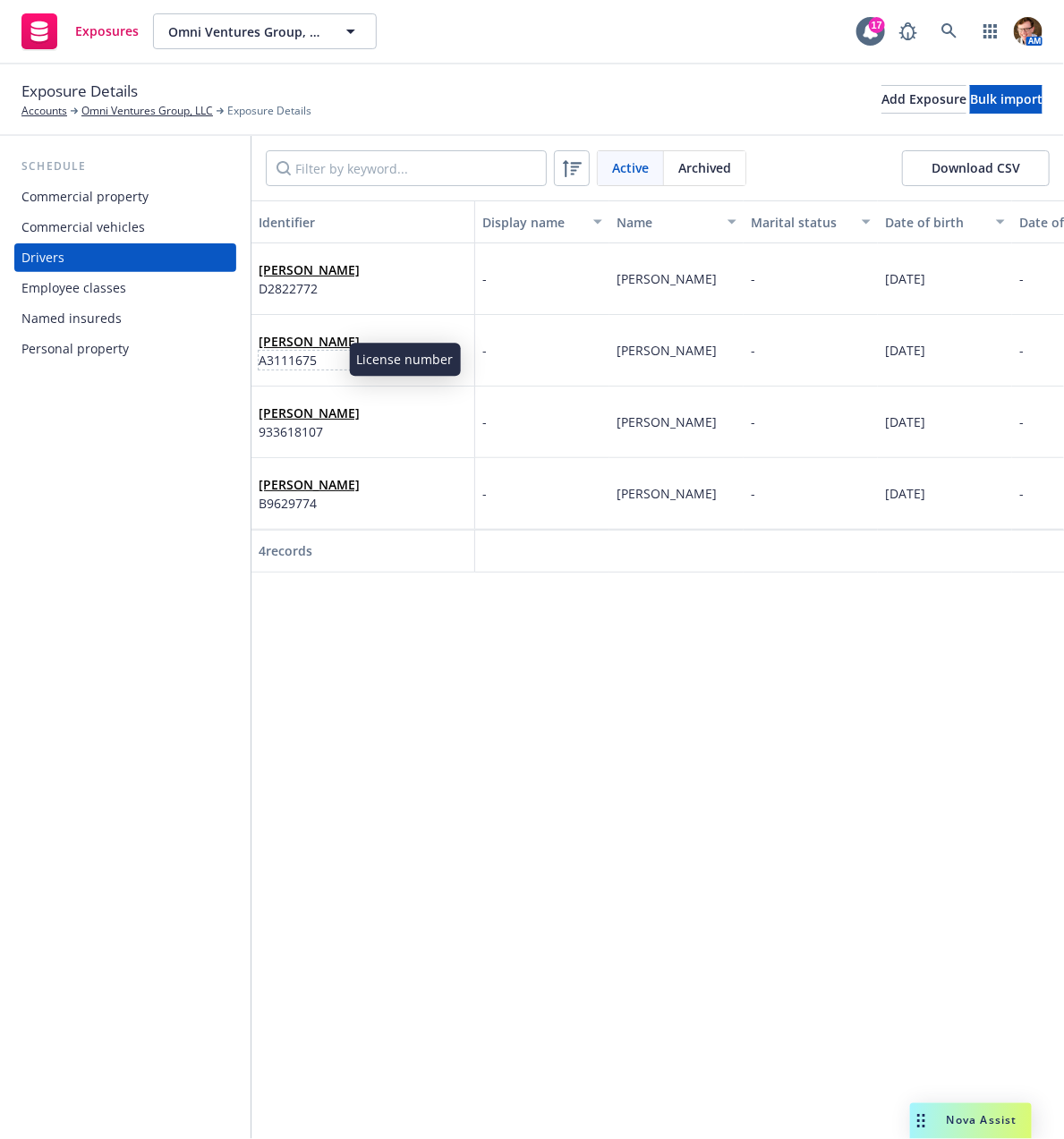
click at [278, 361] on span "A3111675" at bounding box center [309, 360] width 101 height 19
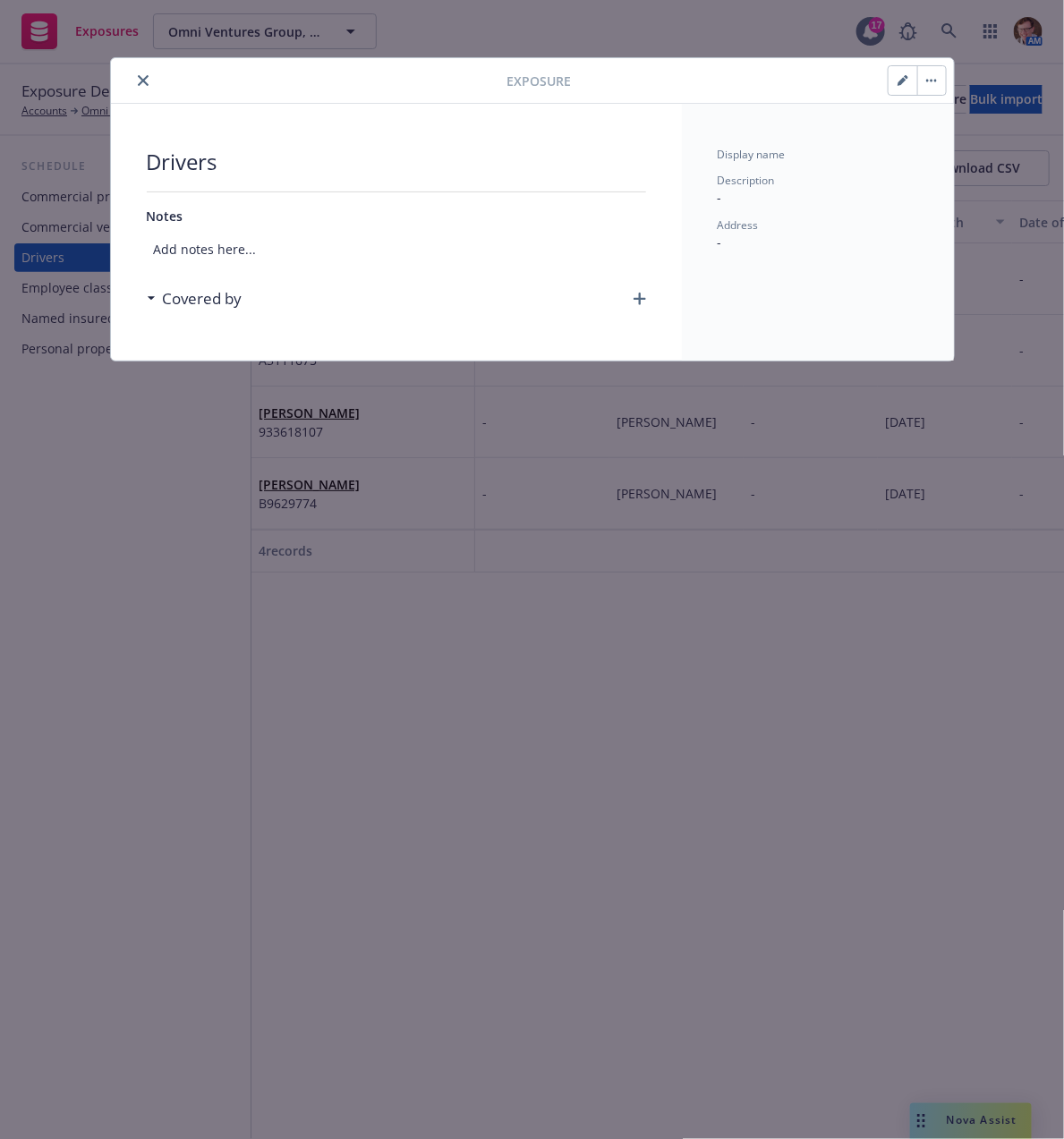
click at [150, 86] on button "close" at bounding box center [144, 81] width 22 height 22
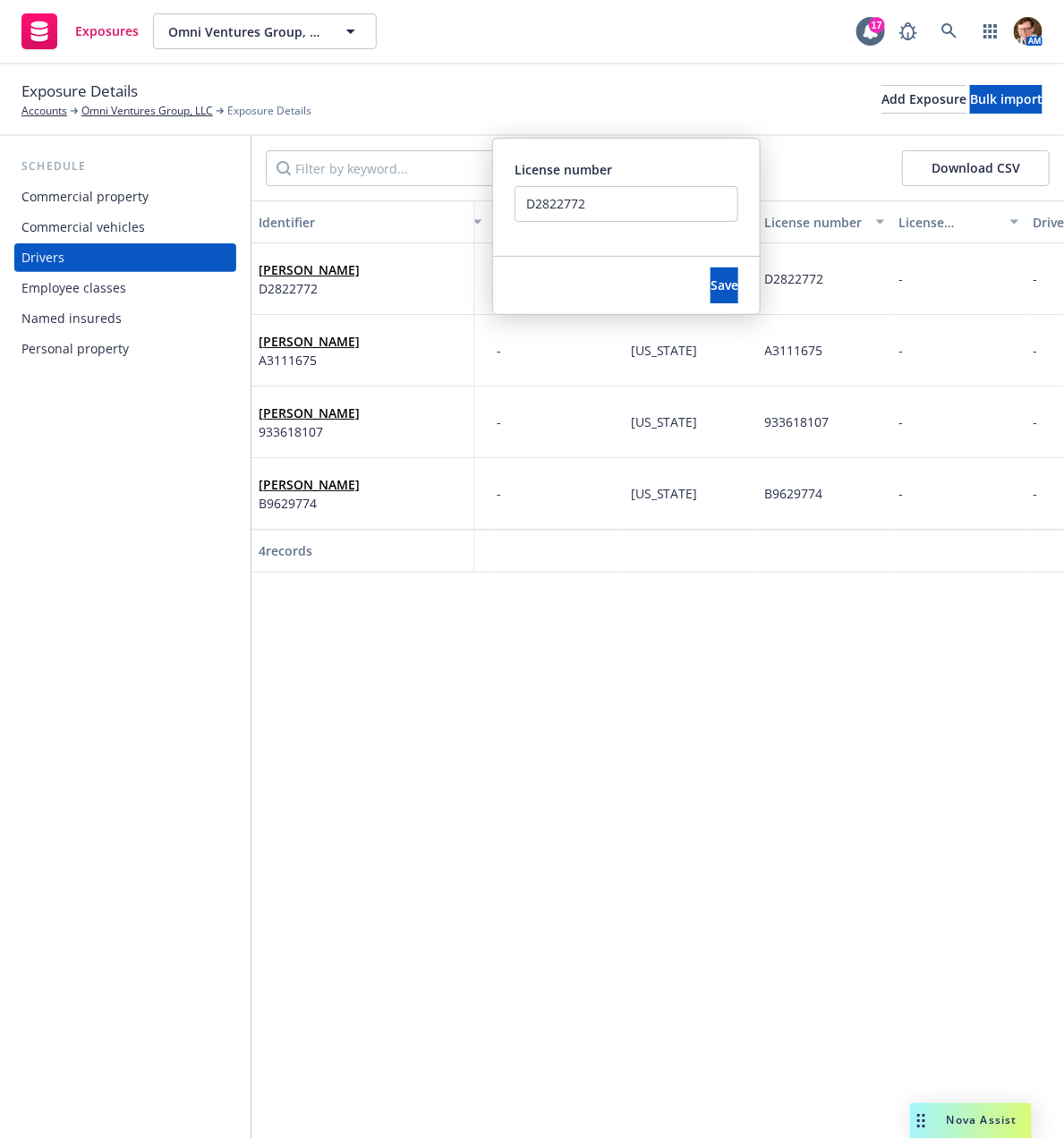
scroll to position [0, 654]
click at [711, 294] on button "Save" at bounding box center [725, 285] width 28 height 36
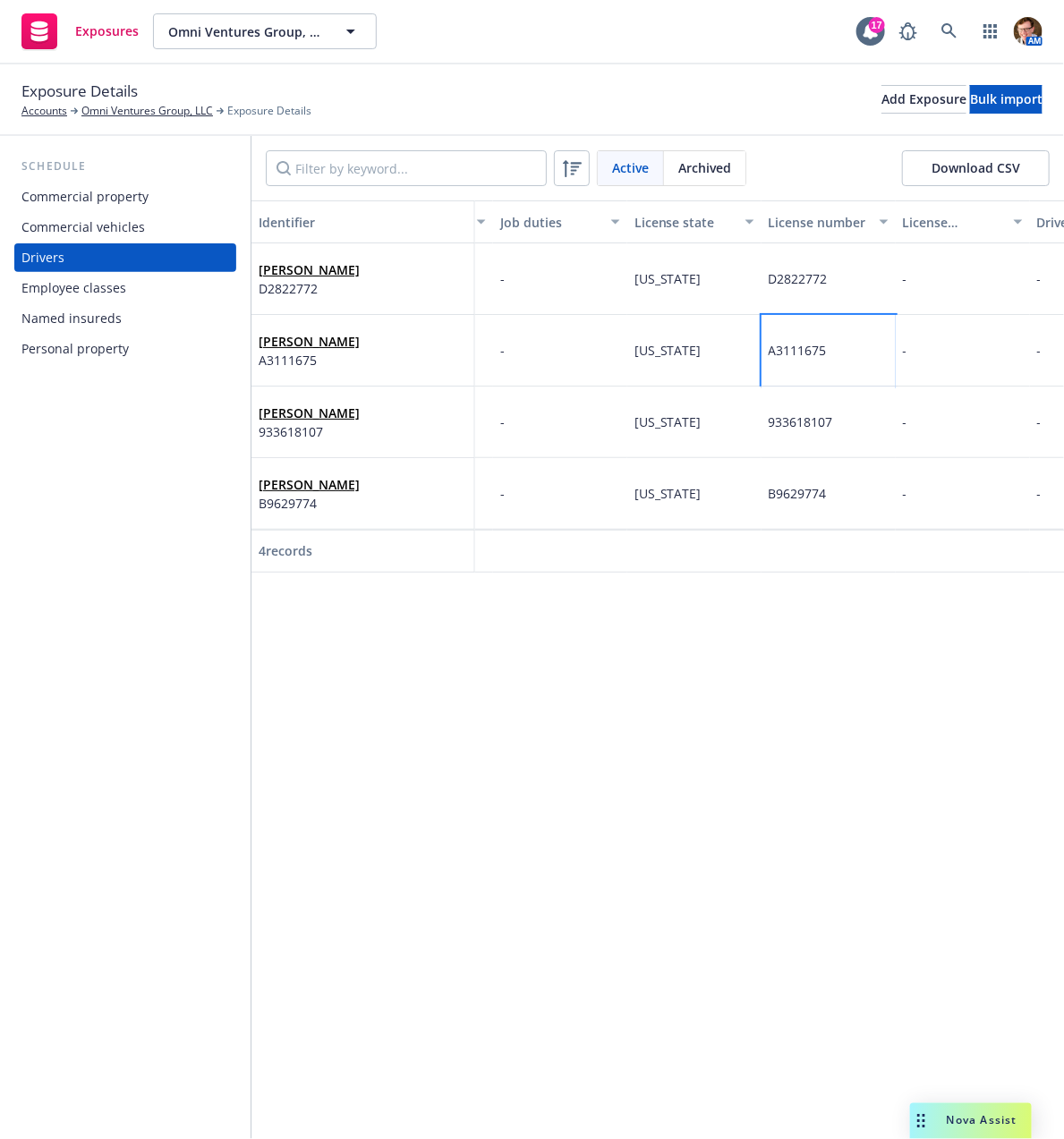
click at [785, 347] on span "A3111675" at bounding box center [797, 350] width 58 height 17
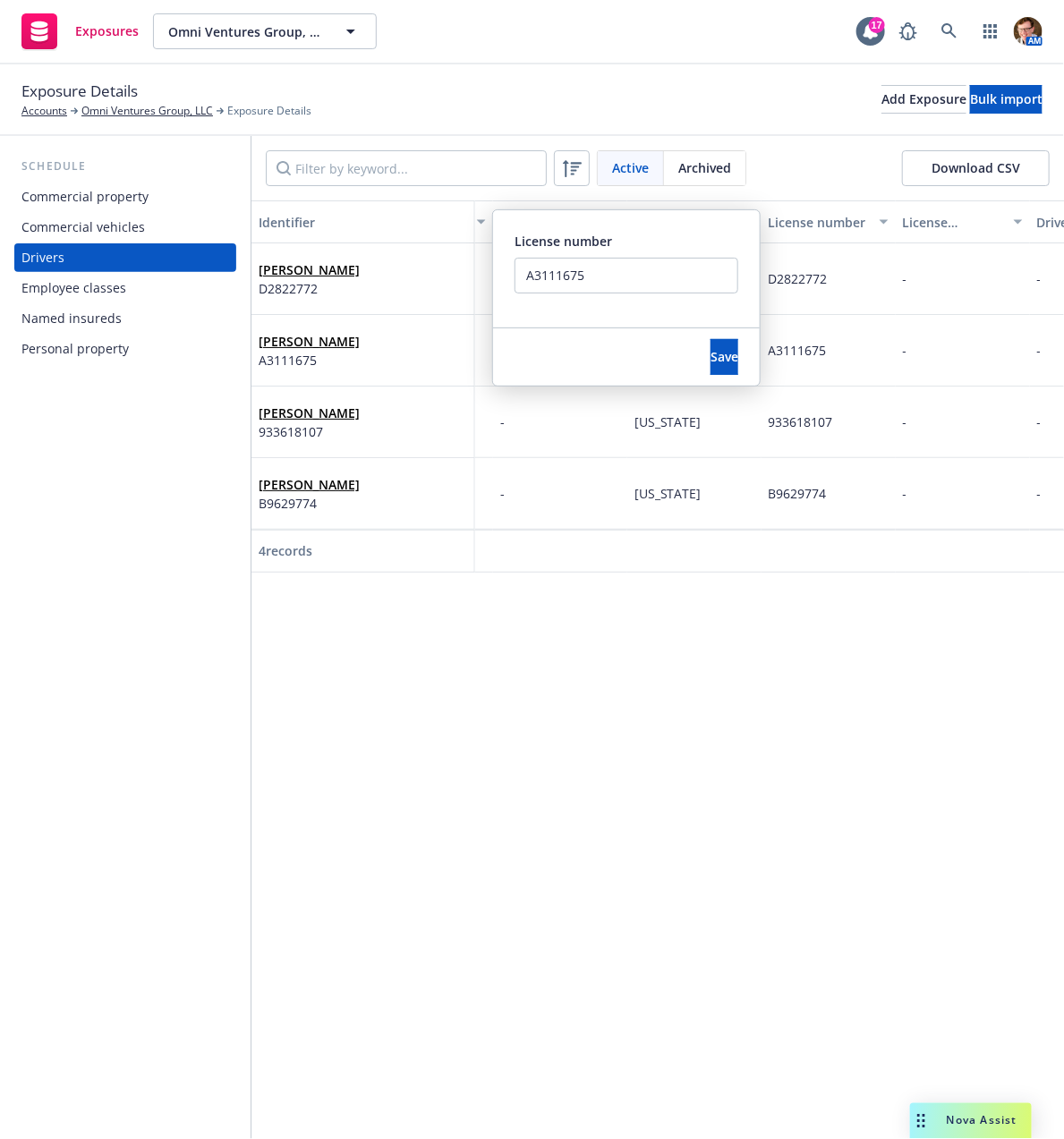
click at [941, 161] on button "Download CSV" at bounding box center [976, 168] width 147 height 36
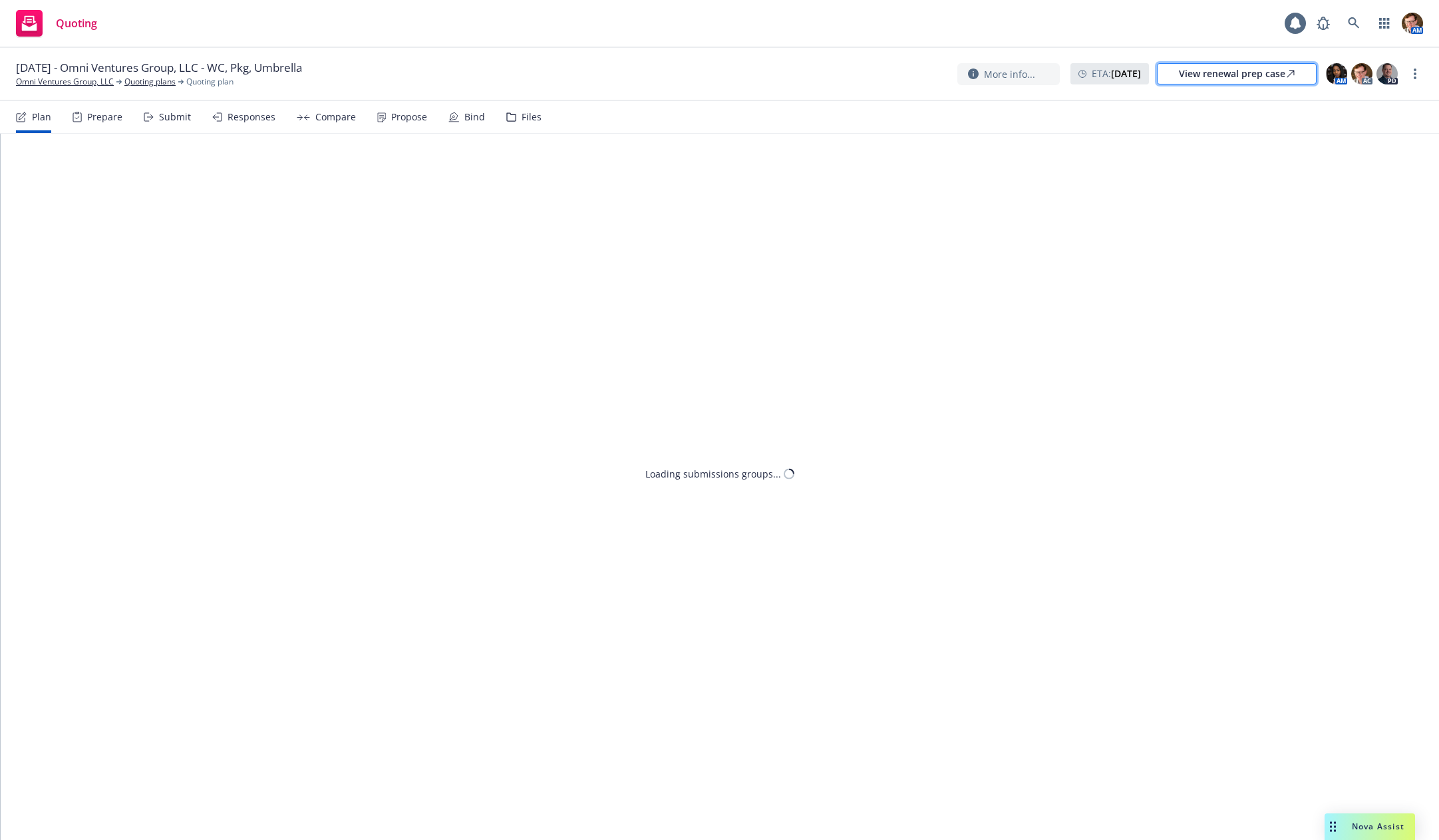
click at [1225, 74] on div "View renewal prep case" at bounding box center [1237, 74] width 115 height 20
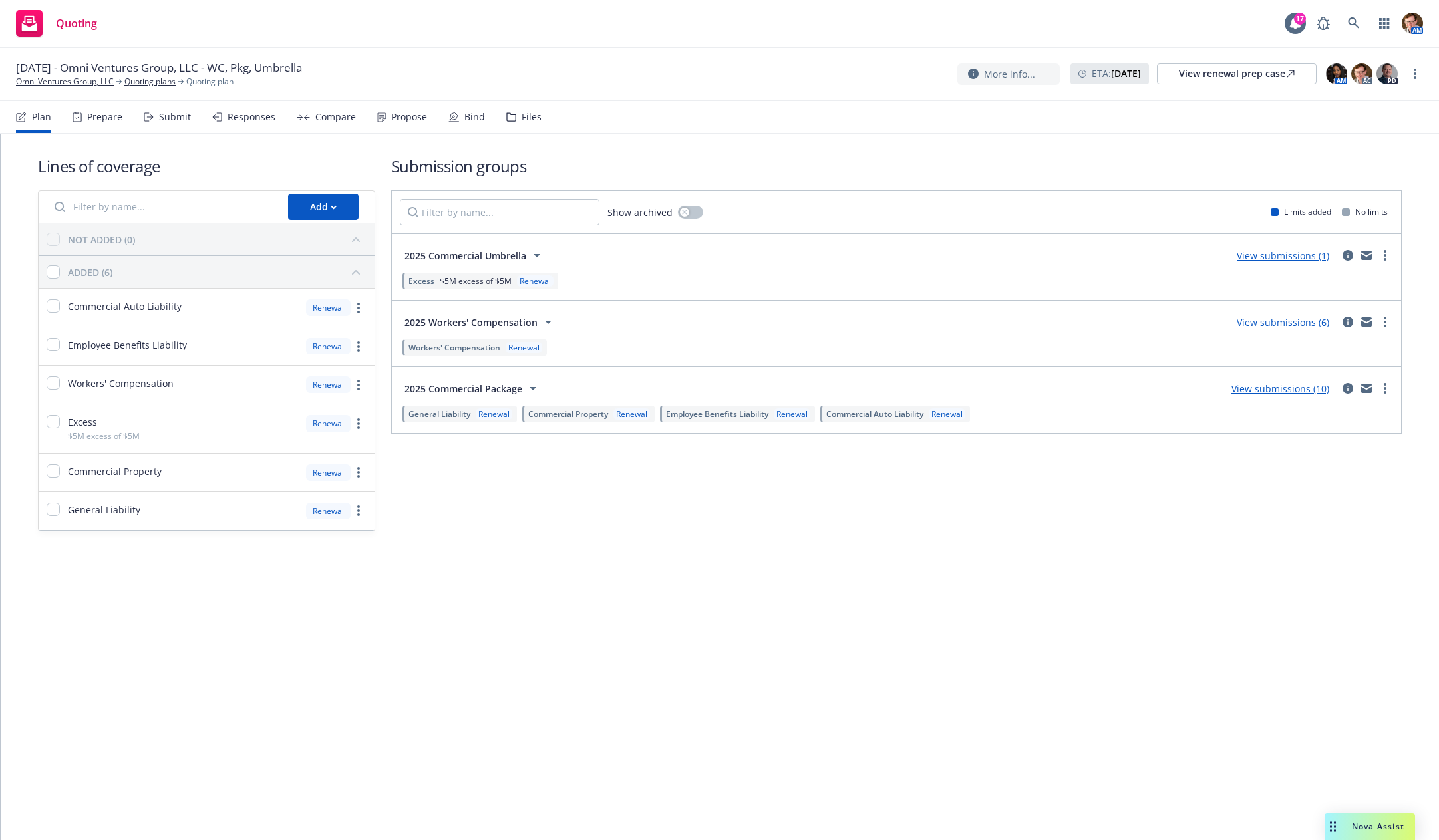
drag, startPoint x: 79, startPoint y: 88, endPoint x: 115, endPoint y: 70, distance: 40.2
click at [330, 123] on div "Compare" at bounding box center [326, 117] width 59 height 32
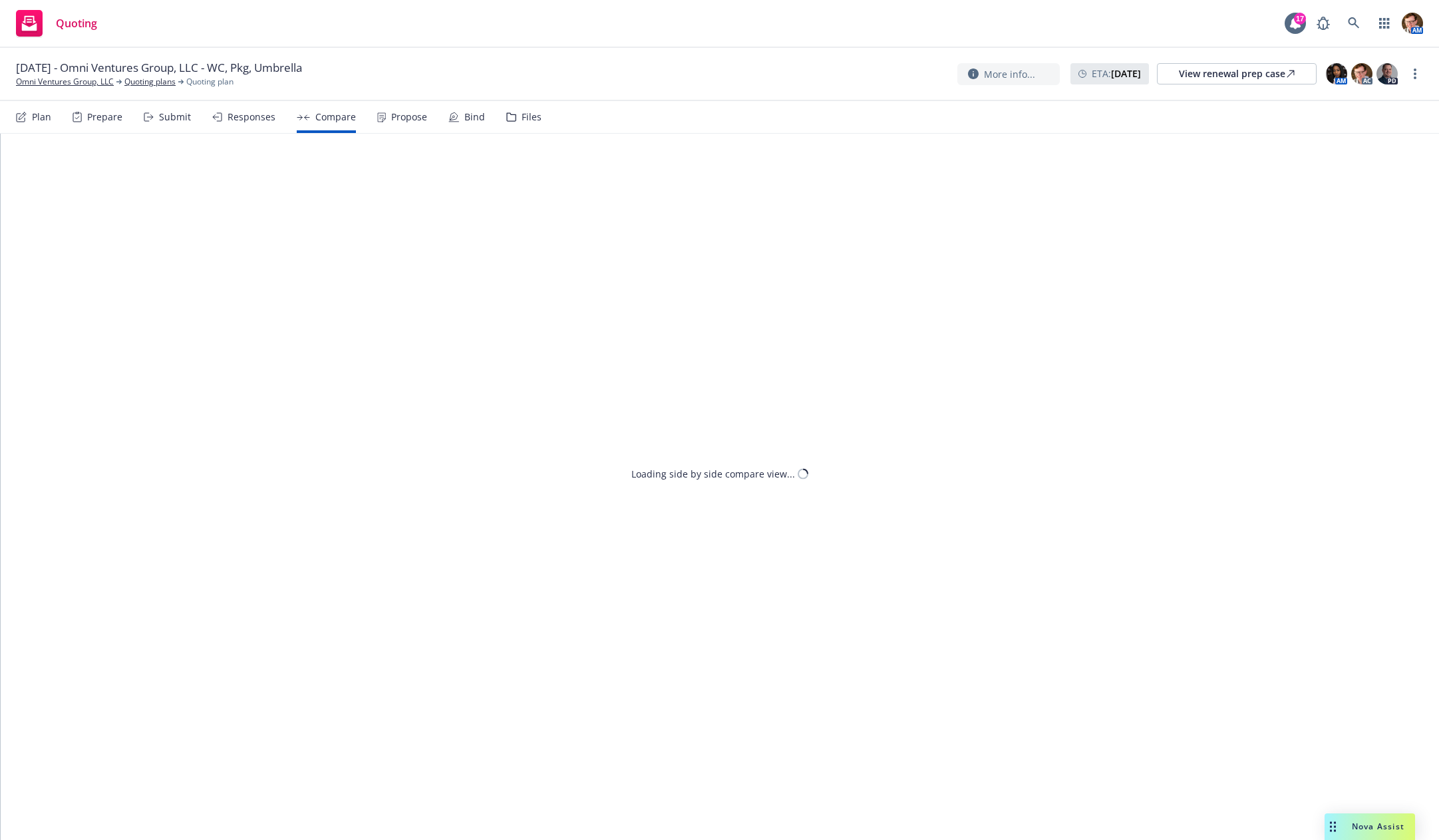
click at [254, 120] on div "Responses" at bounding box center [252, 117] width 48 height 11
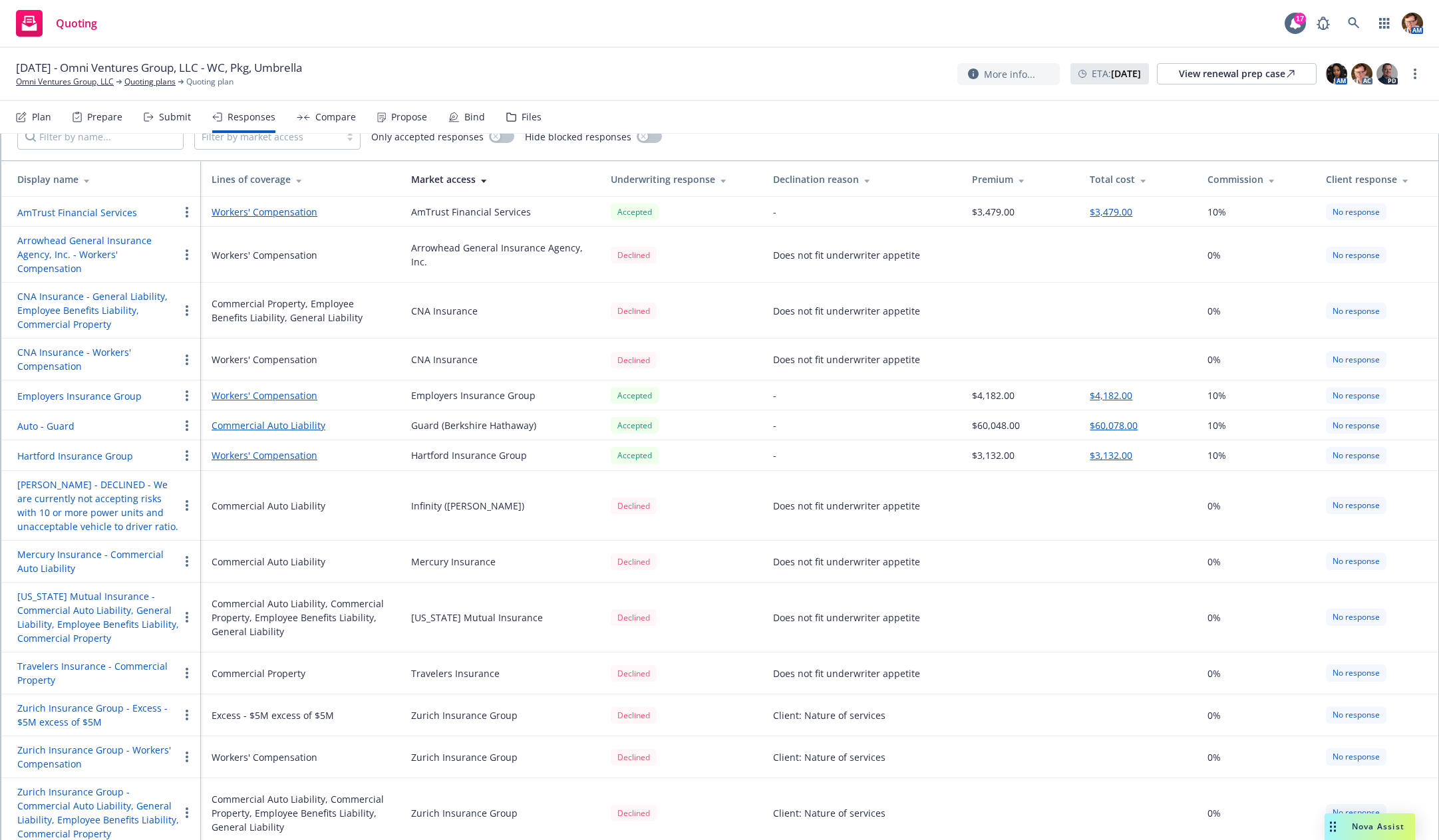
scroll to position [92, 0]
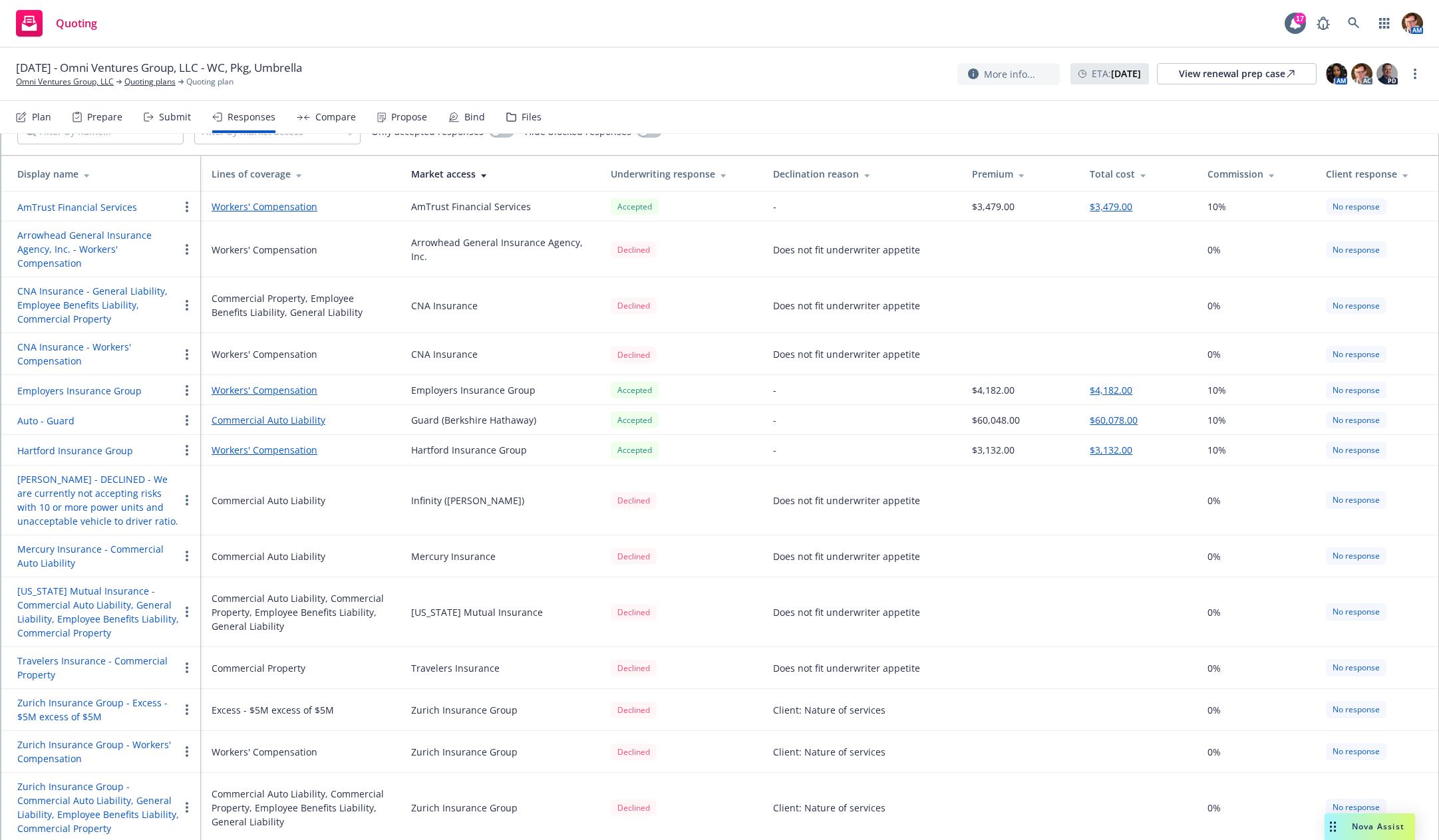
click at [59, 420] on button "Auto - Guard" at bounding box center [46, 420] width 57 height 14
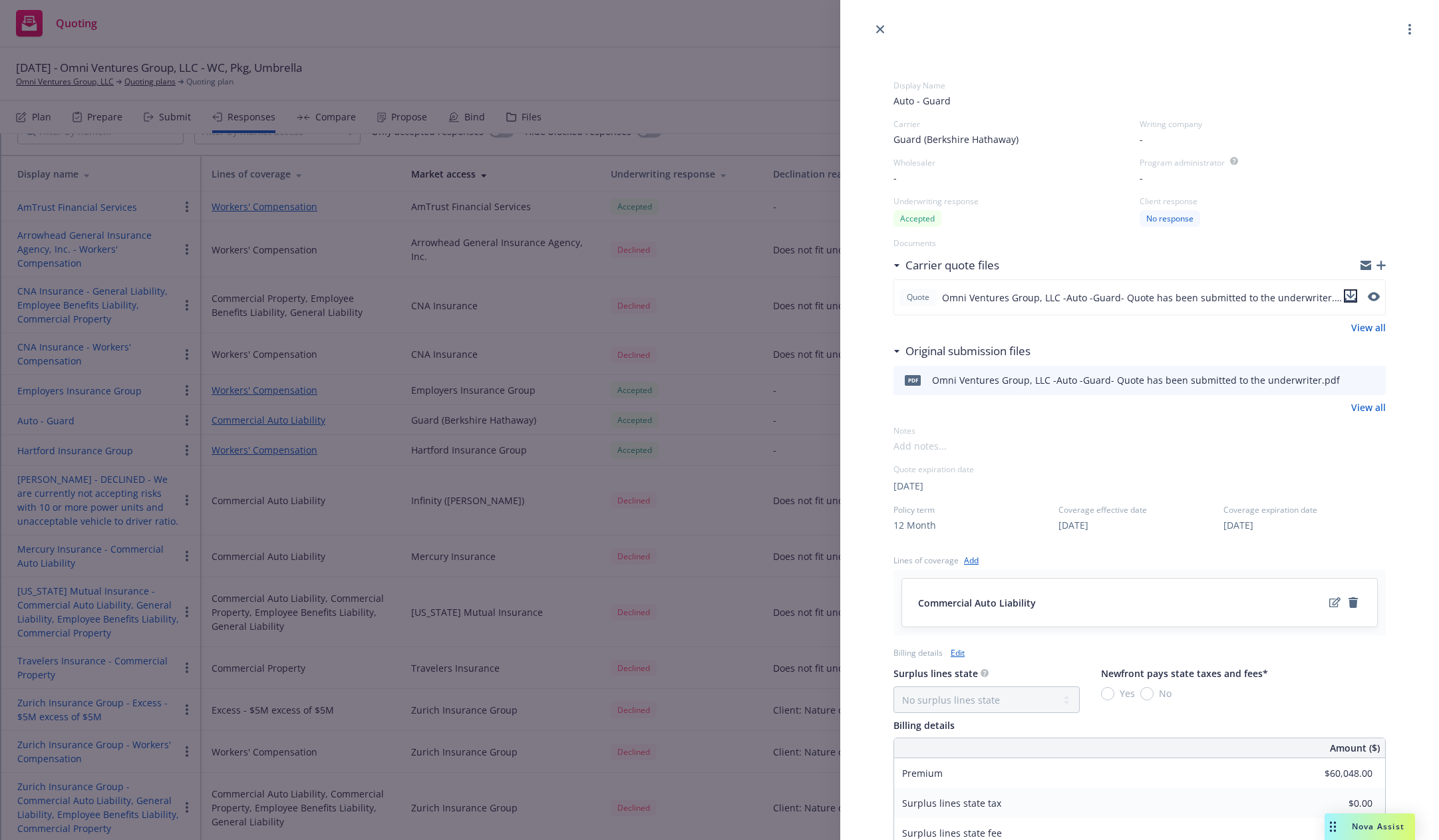
click at [1347, 297] on icon "download file" at bounding box center [1351, 295] width 9 height 8
click at [875, 31] on link "close" at bounding box center [880, 29] width 16 height 16
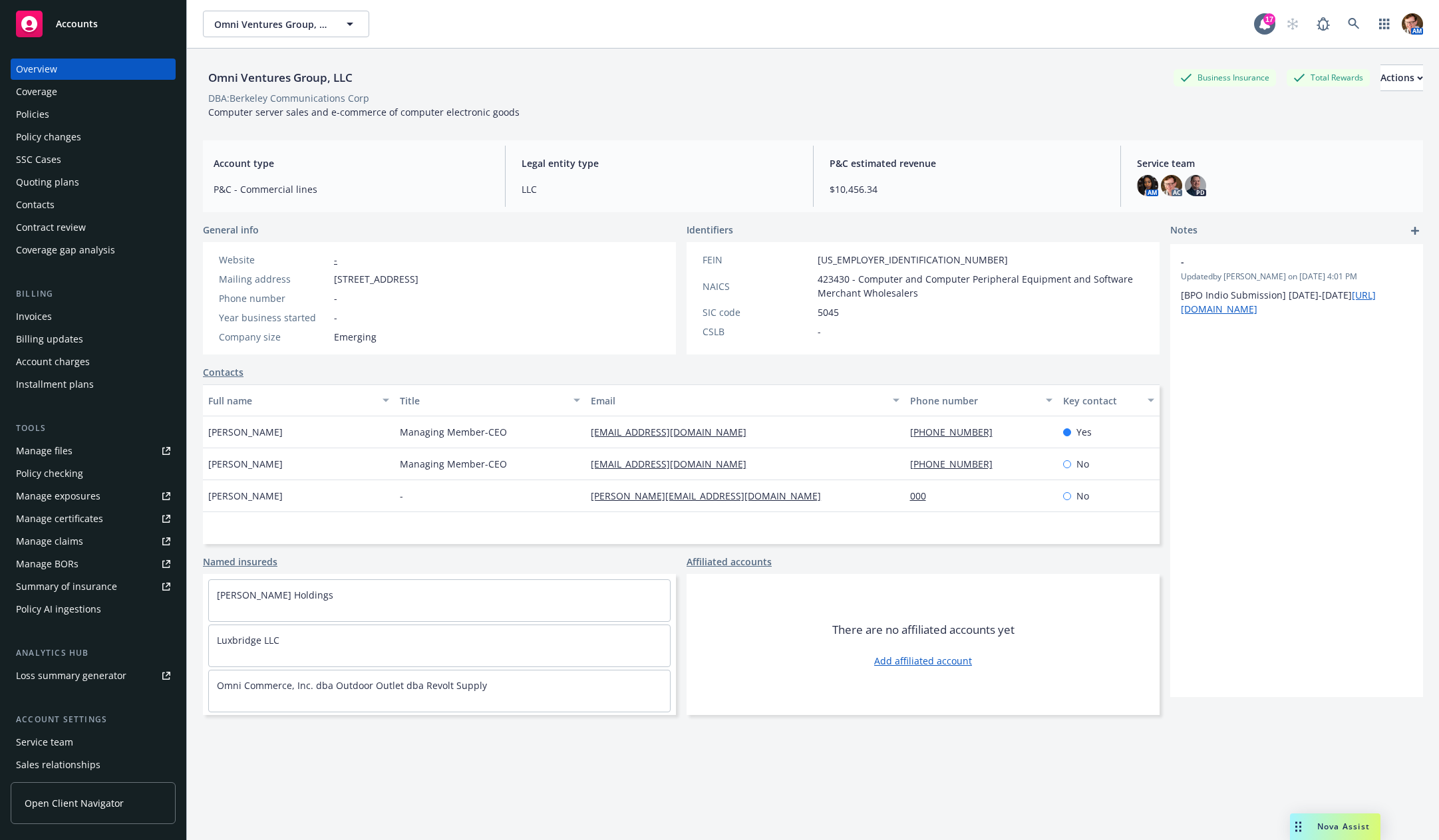
click at [70, 111] on div "Policies" at bounding box center [93, 115] width 154 height 21
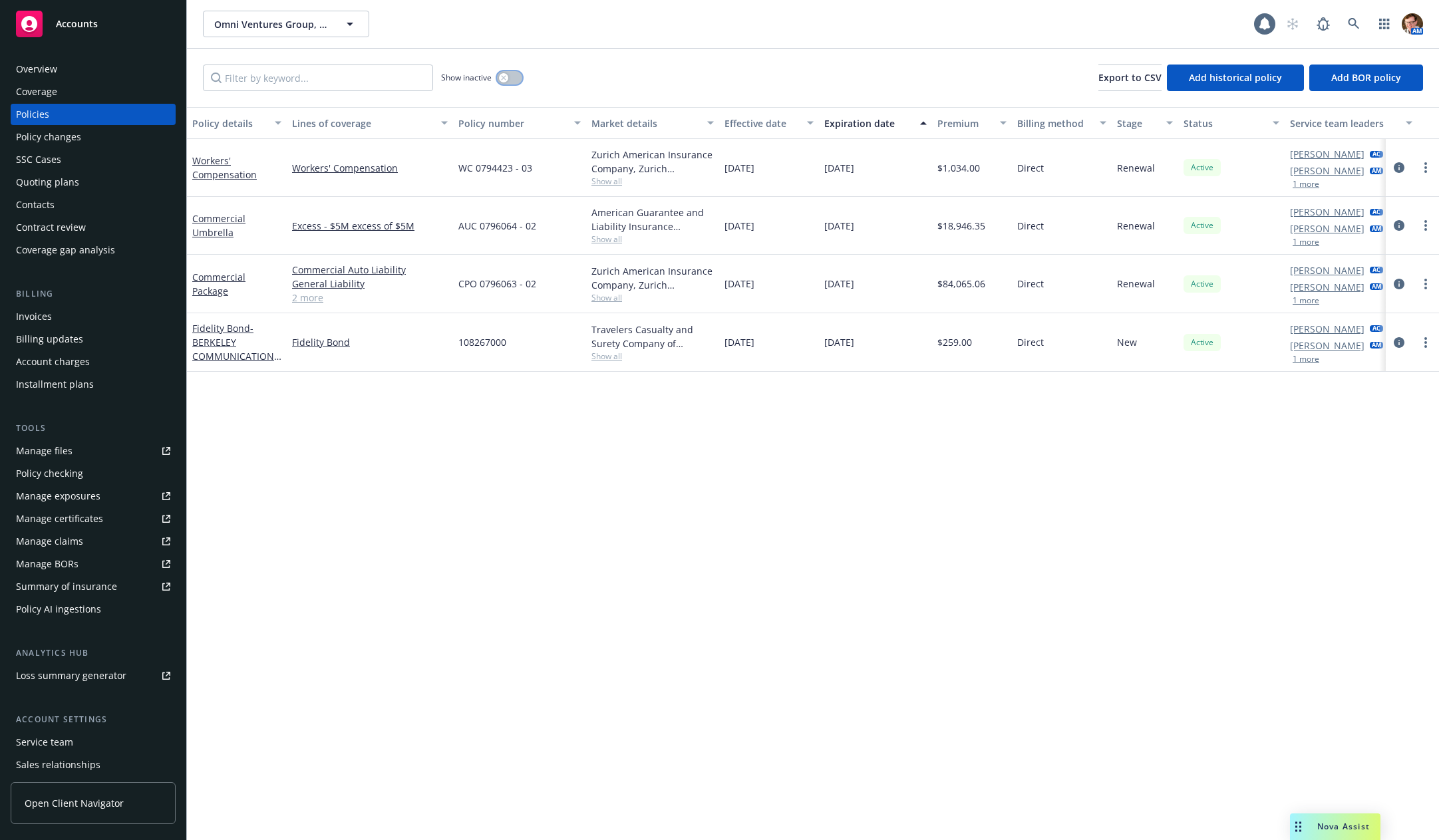
click at [513, 79] on button "button" at bounding box center [510, 78] width 25 height 13
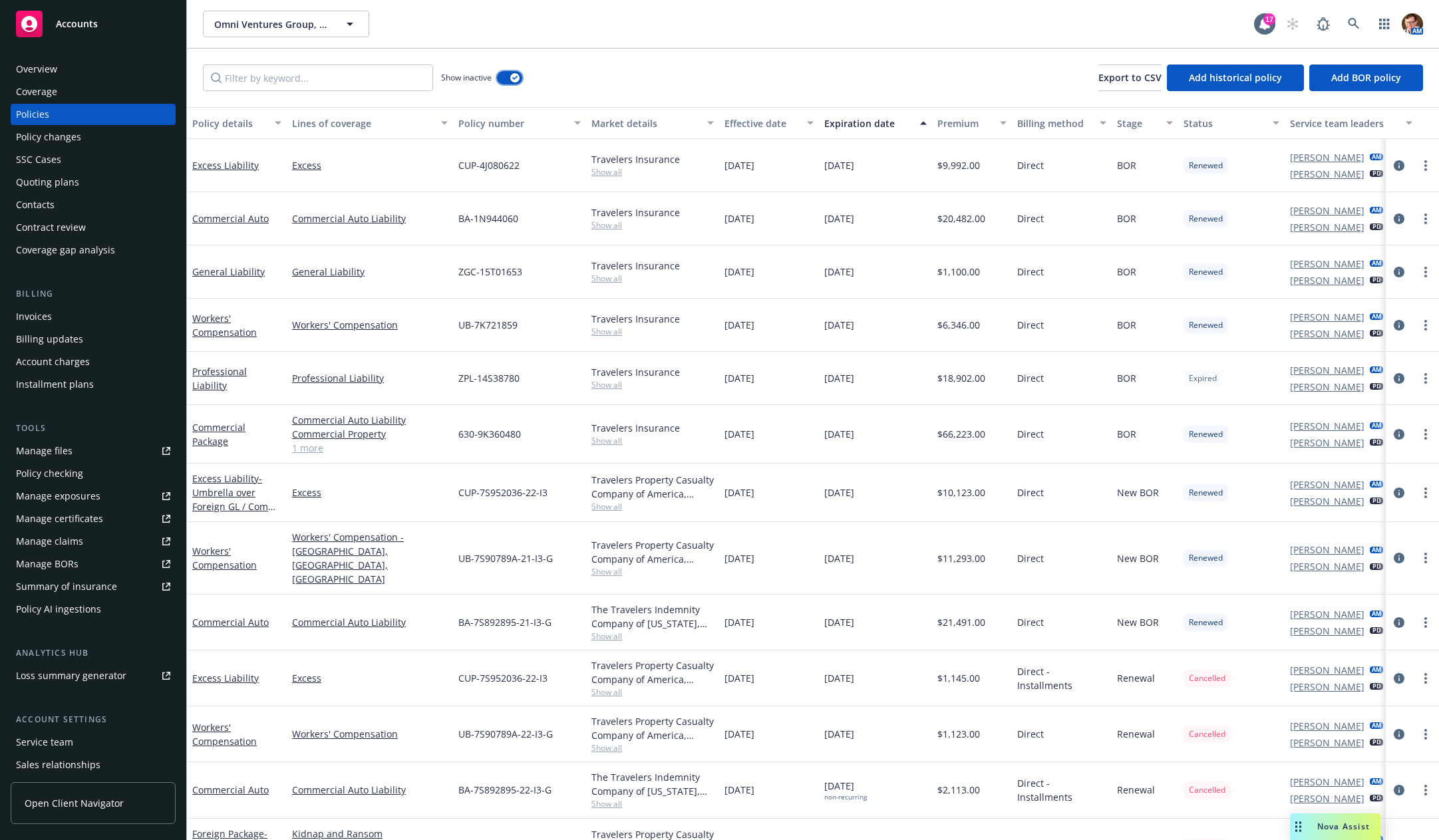
click at [507, 78] on button "button" at bounding box center [510, 78] width 25 height 13
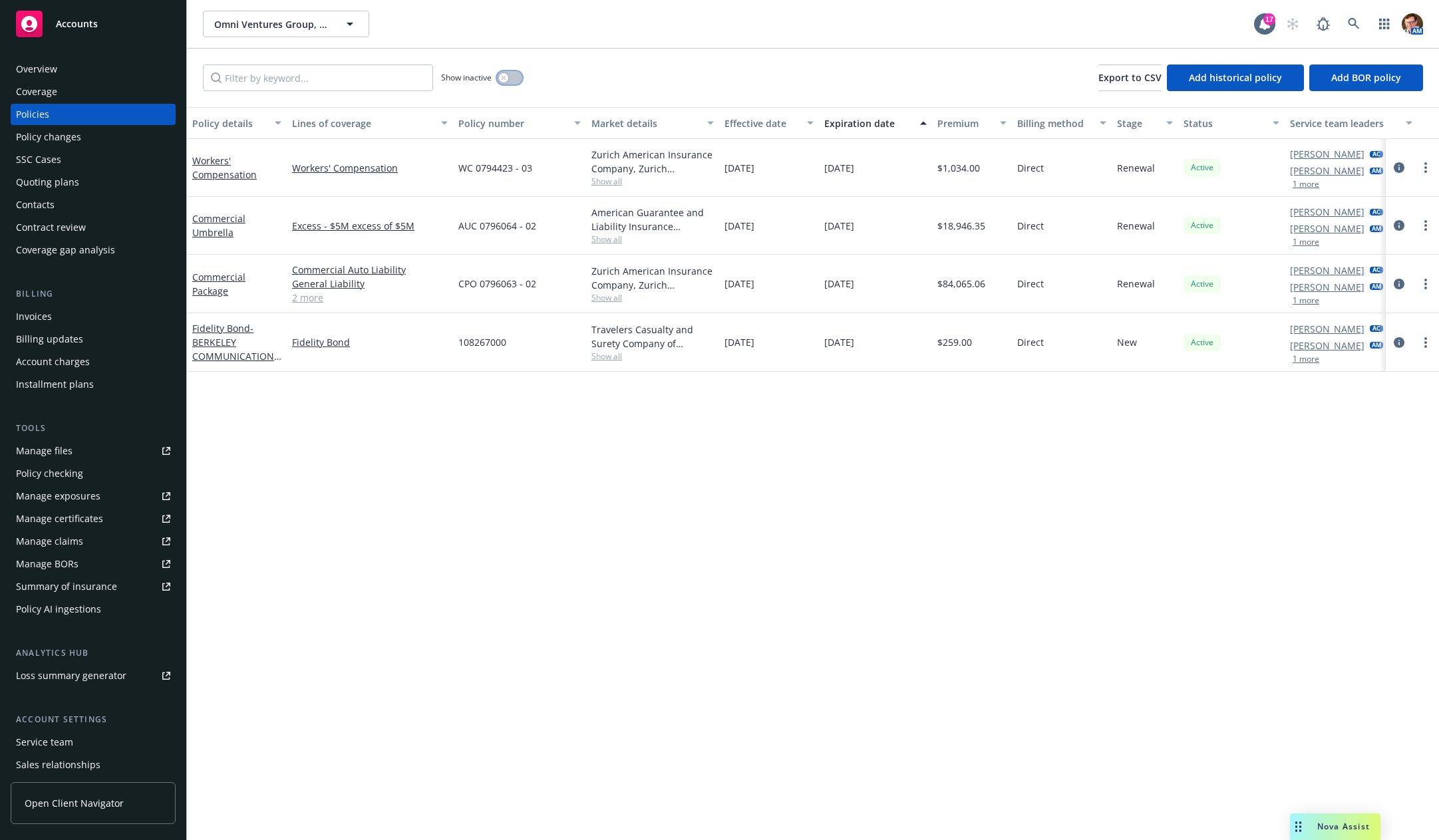
click at [511, 77] on button "button" at bounding box center [510, 78] width 25 height 13
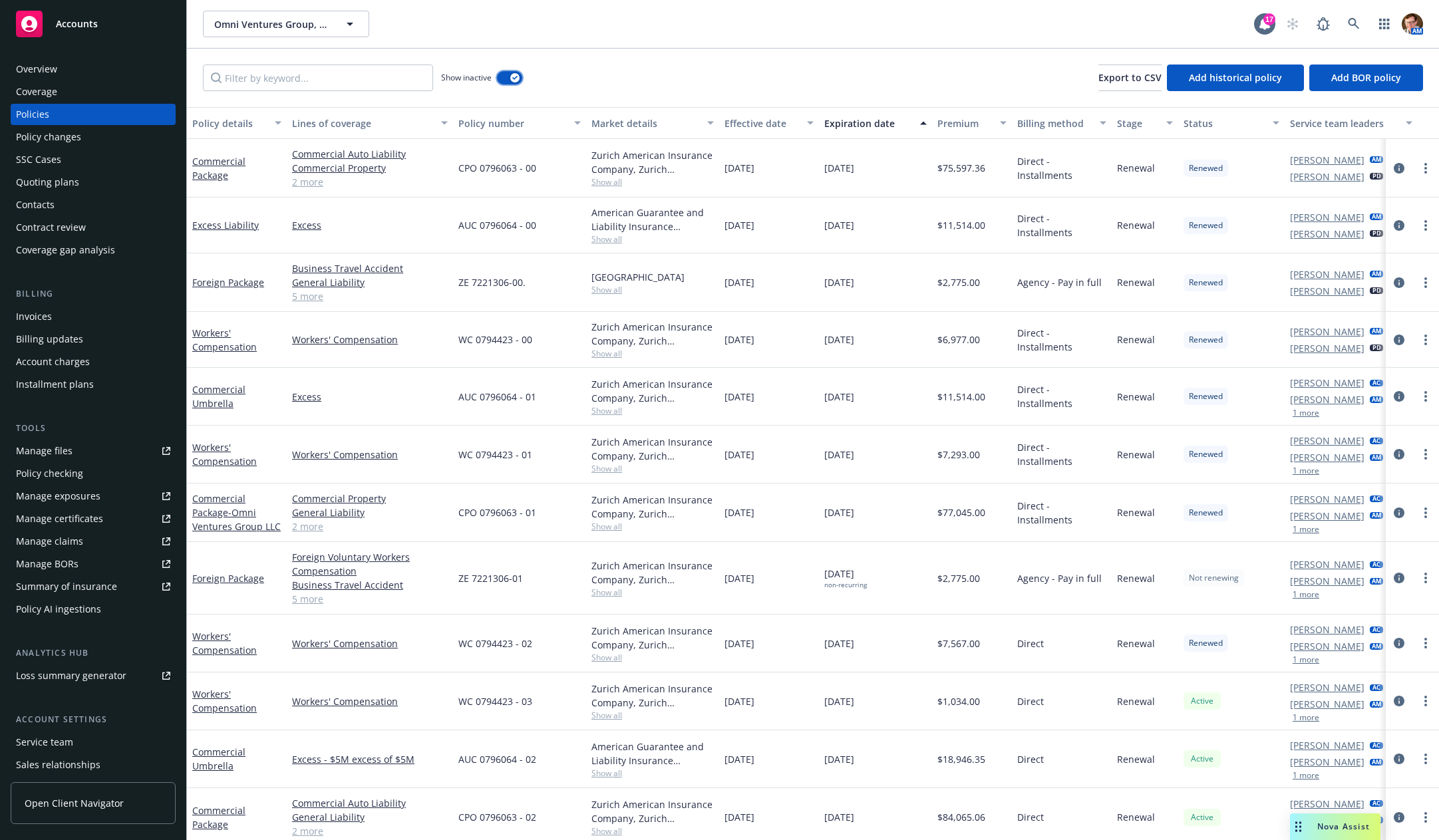
scroll to position [823, 0]
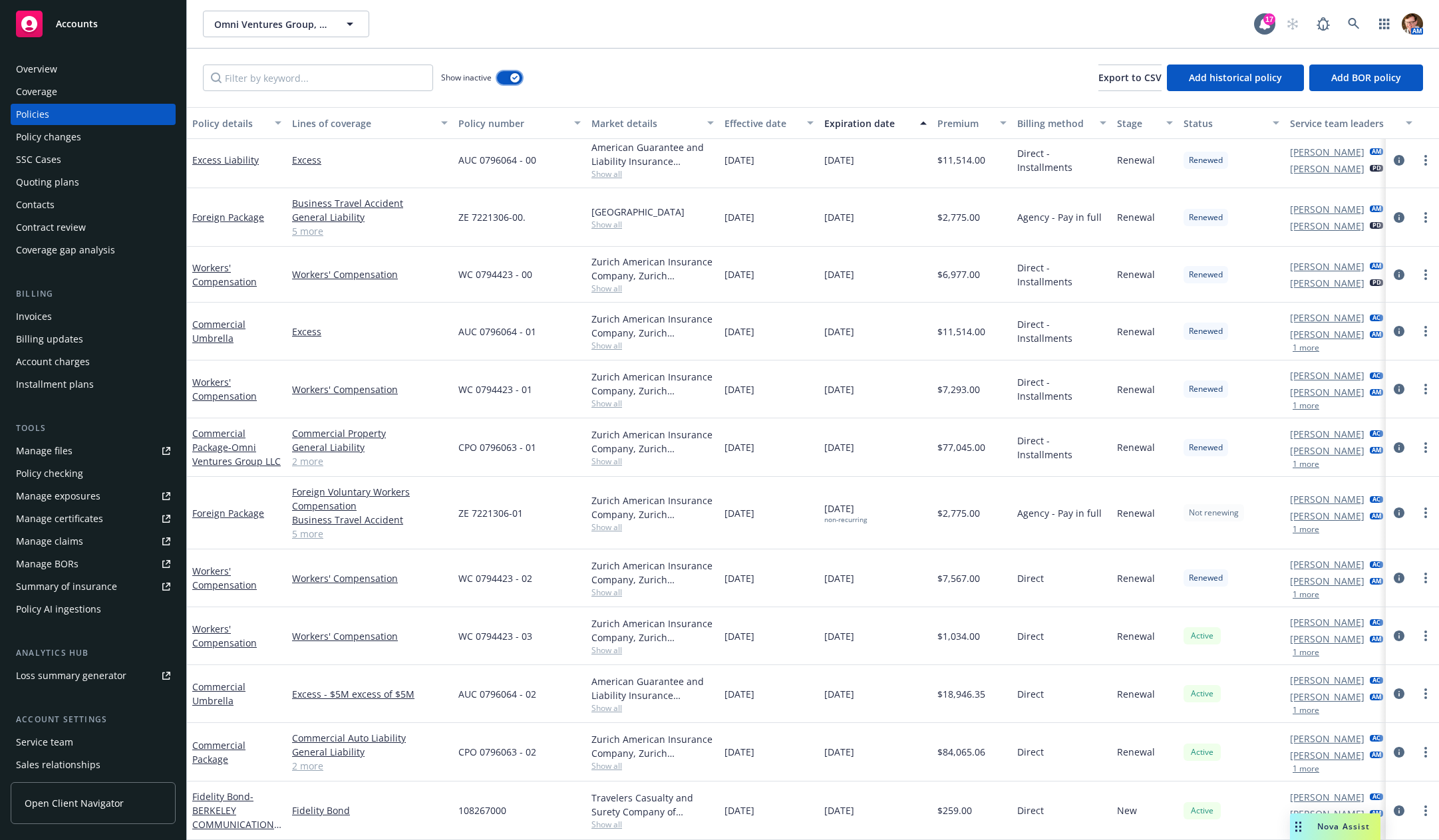
click at [505, 81] on button "button" at bounding box center [510, 78] width 25 height 13
